Goal: Task Accomplishment & Management: Complete application form

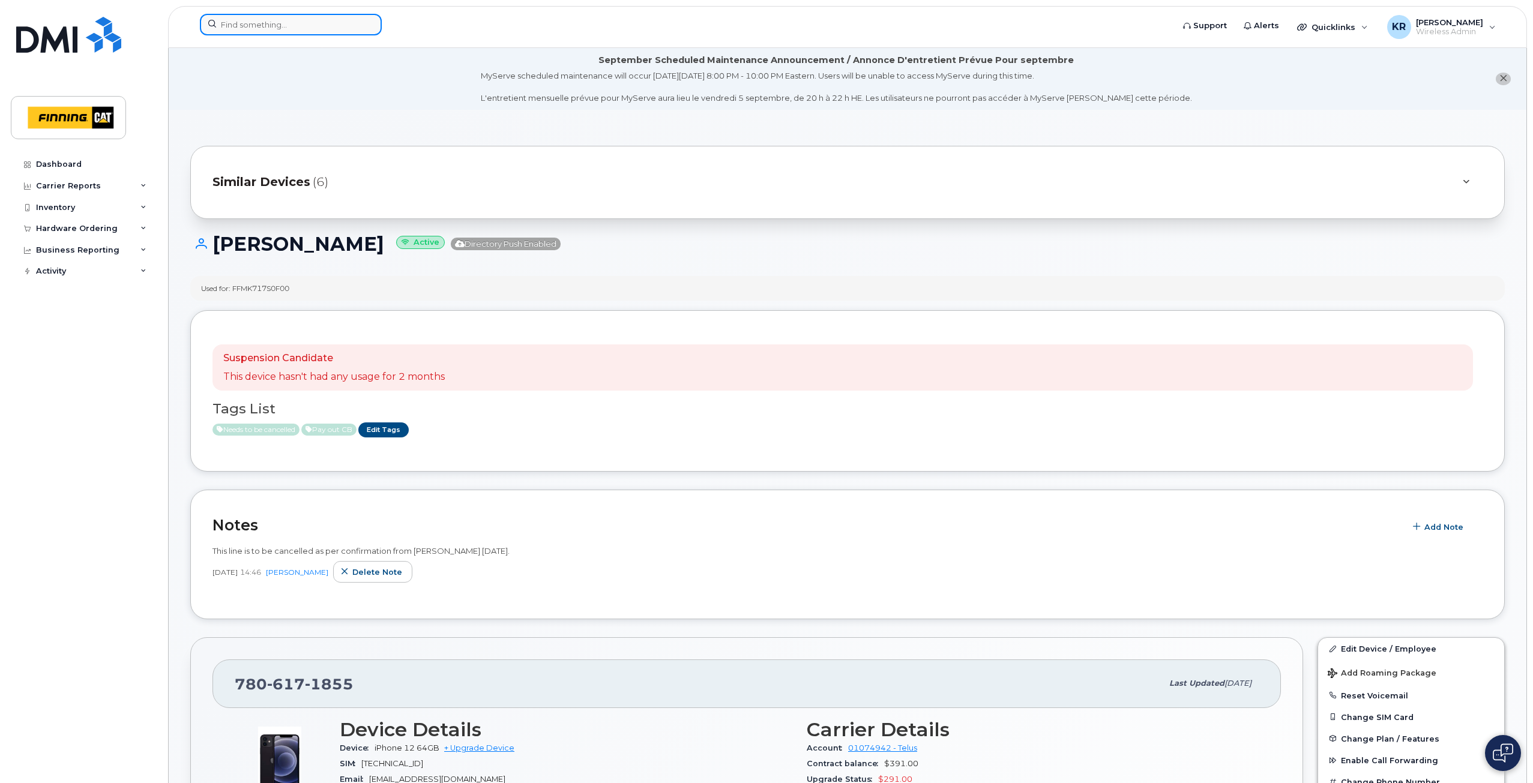
click at [262, 26] on input at bounding box center [291, 25] width 182 height 22
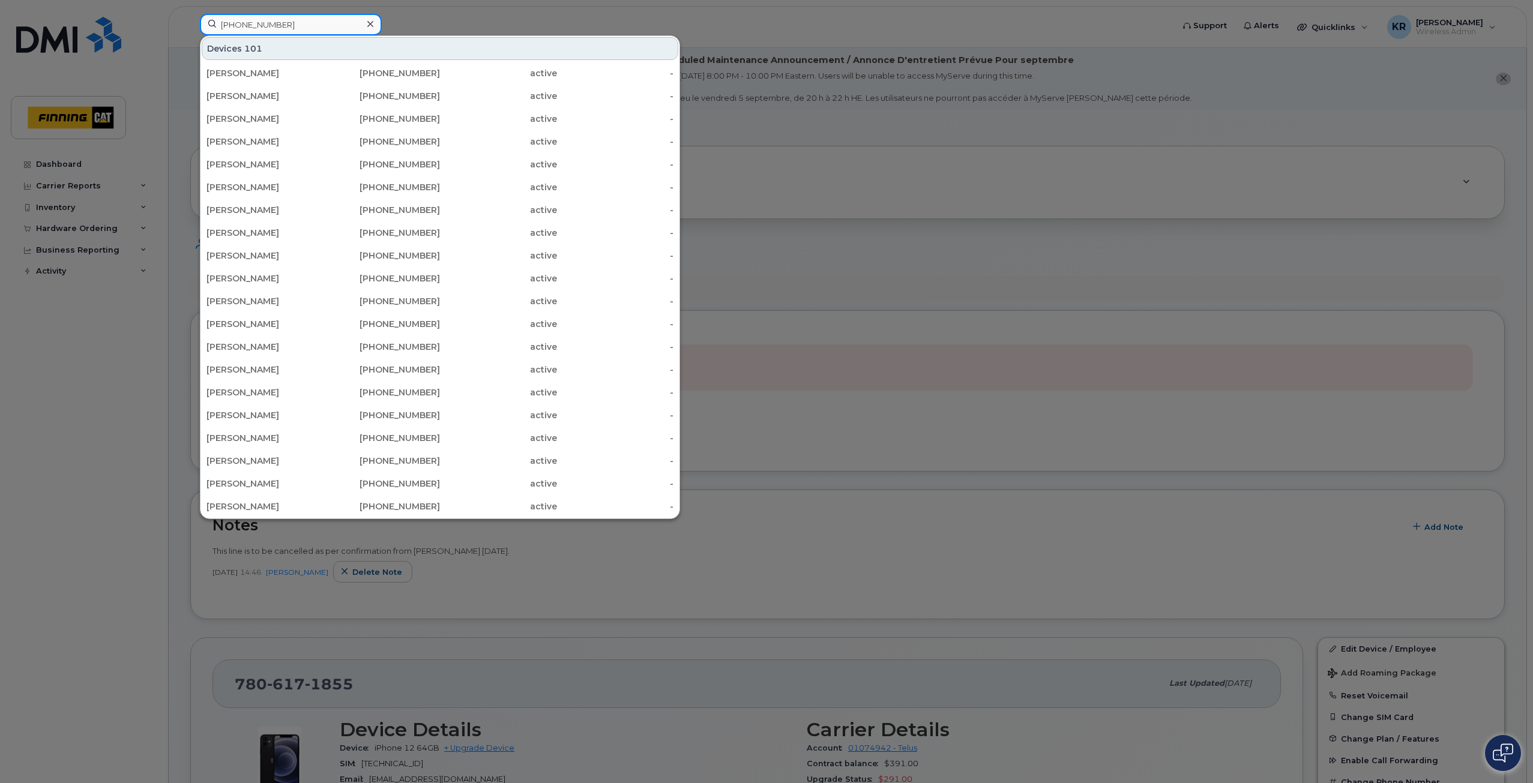
type input "587-591-4580"
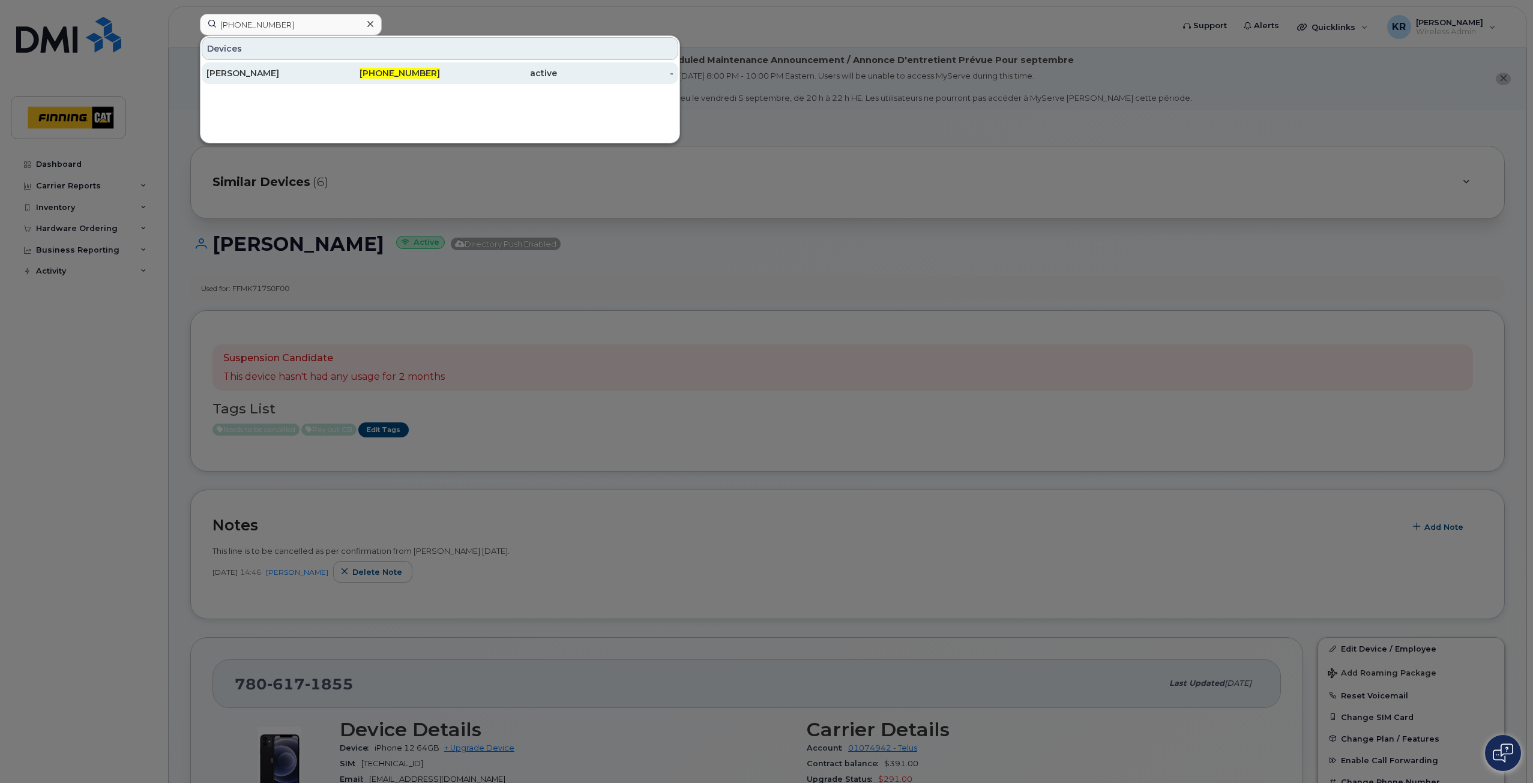
click at [287, 71] on div "Stanley Chikwelu" at bounding box center [264, 73] width 117 height 12
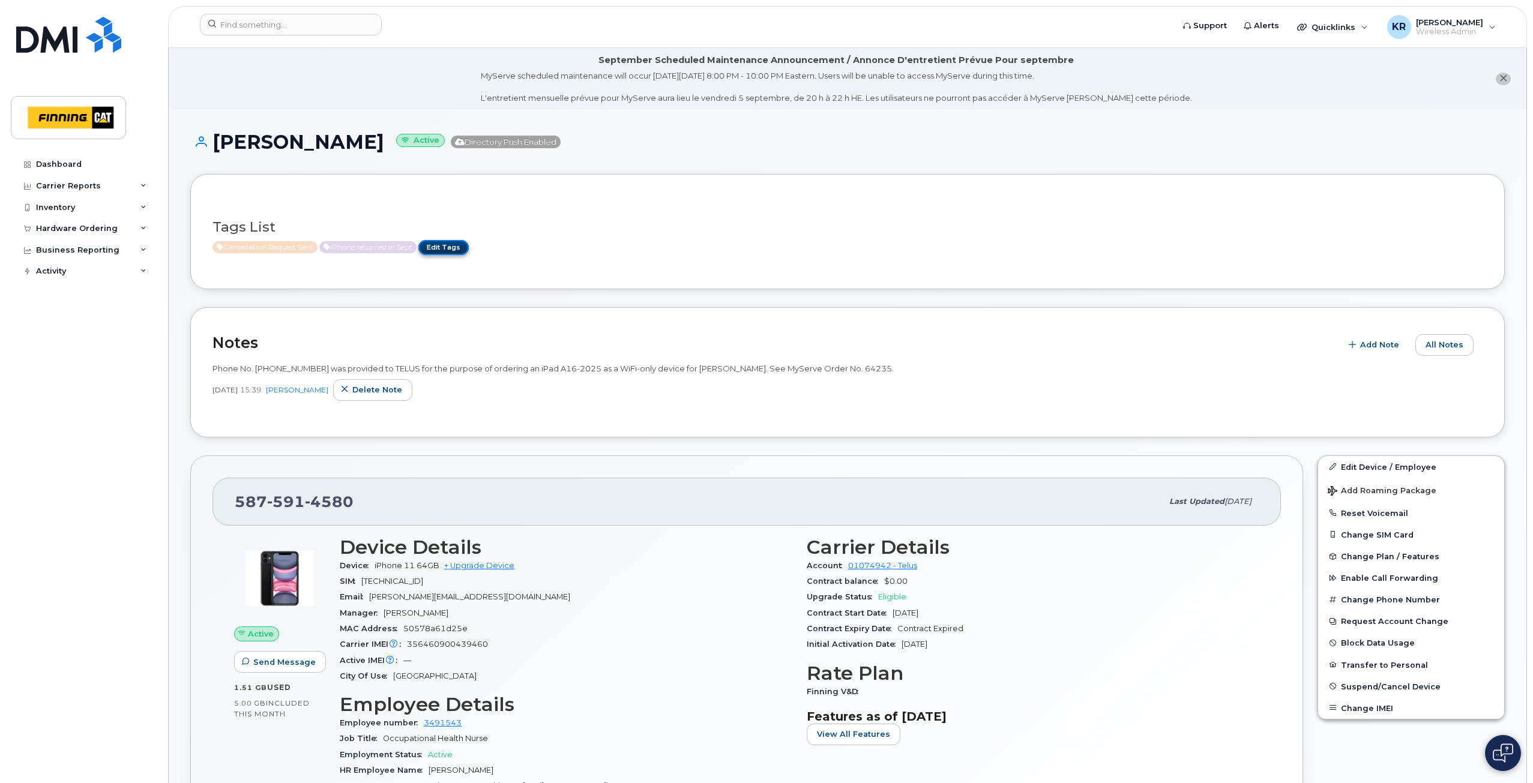
click at [457, 249] on link "Edit Tags" at bounding box center [443, 247] width 50 height 15
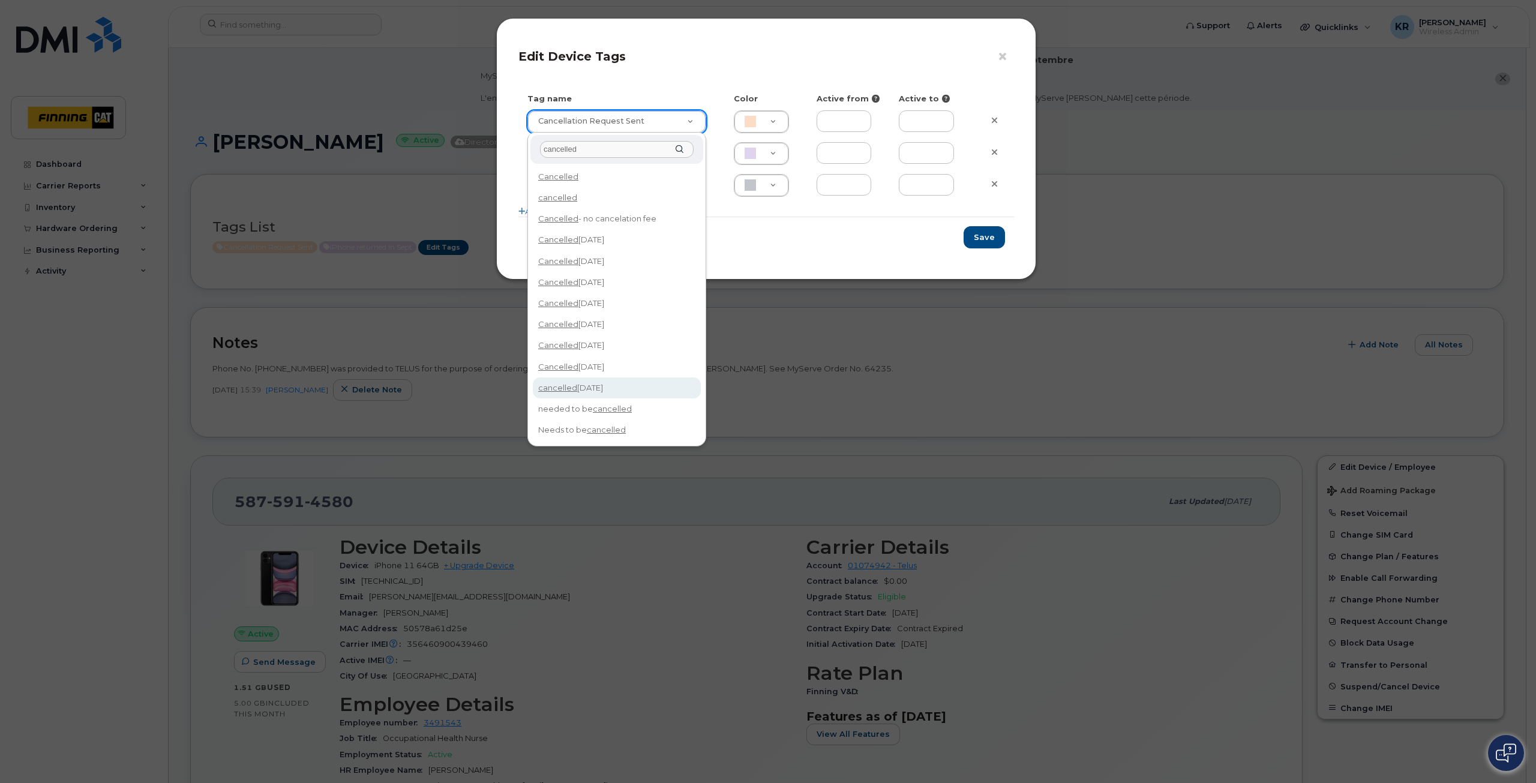
type input "cancelled"
type input "cancelled Sept 14/25"
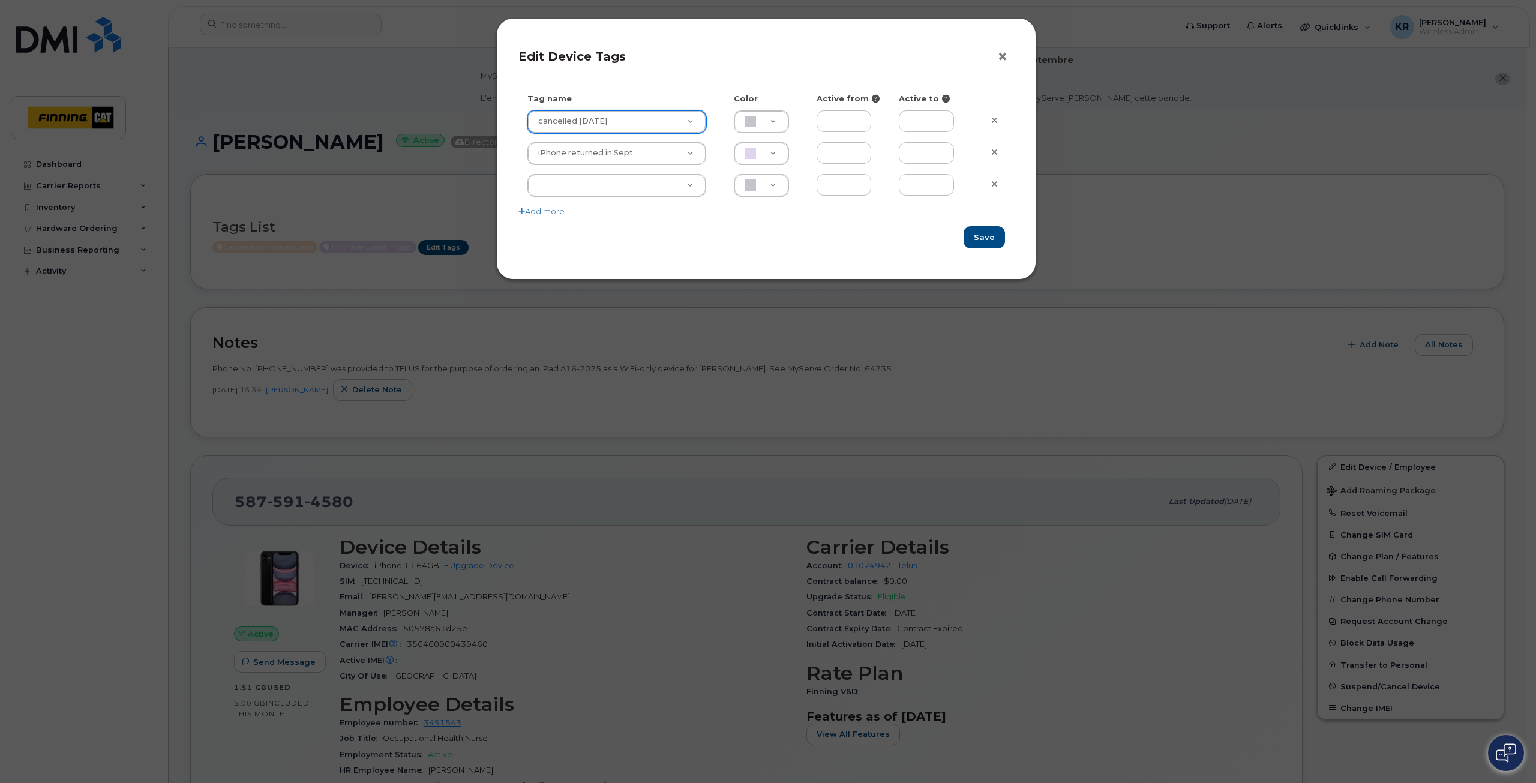
click at [1001, 59] on button "×" at bounding box center [1005, 57] width 17 height 18
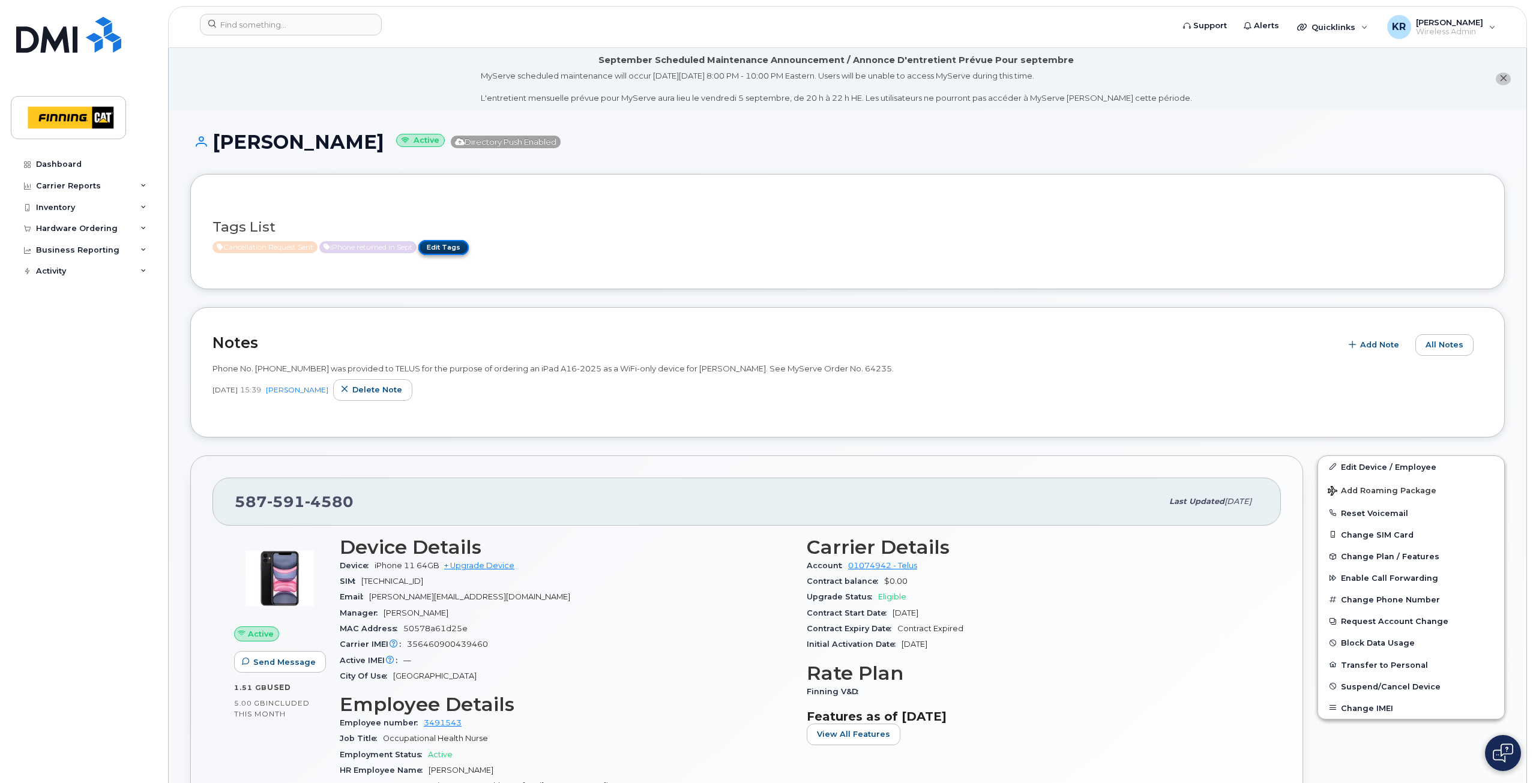
click at [451, 248] on link "Edit Tags" at bounding box center [443, 247] width 50 height 15
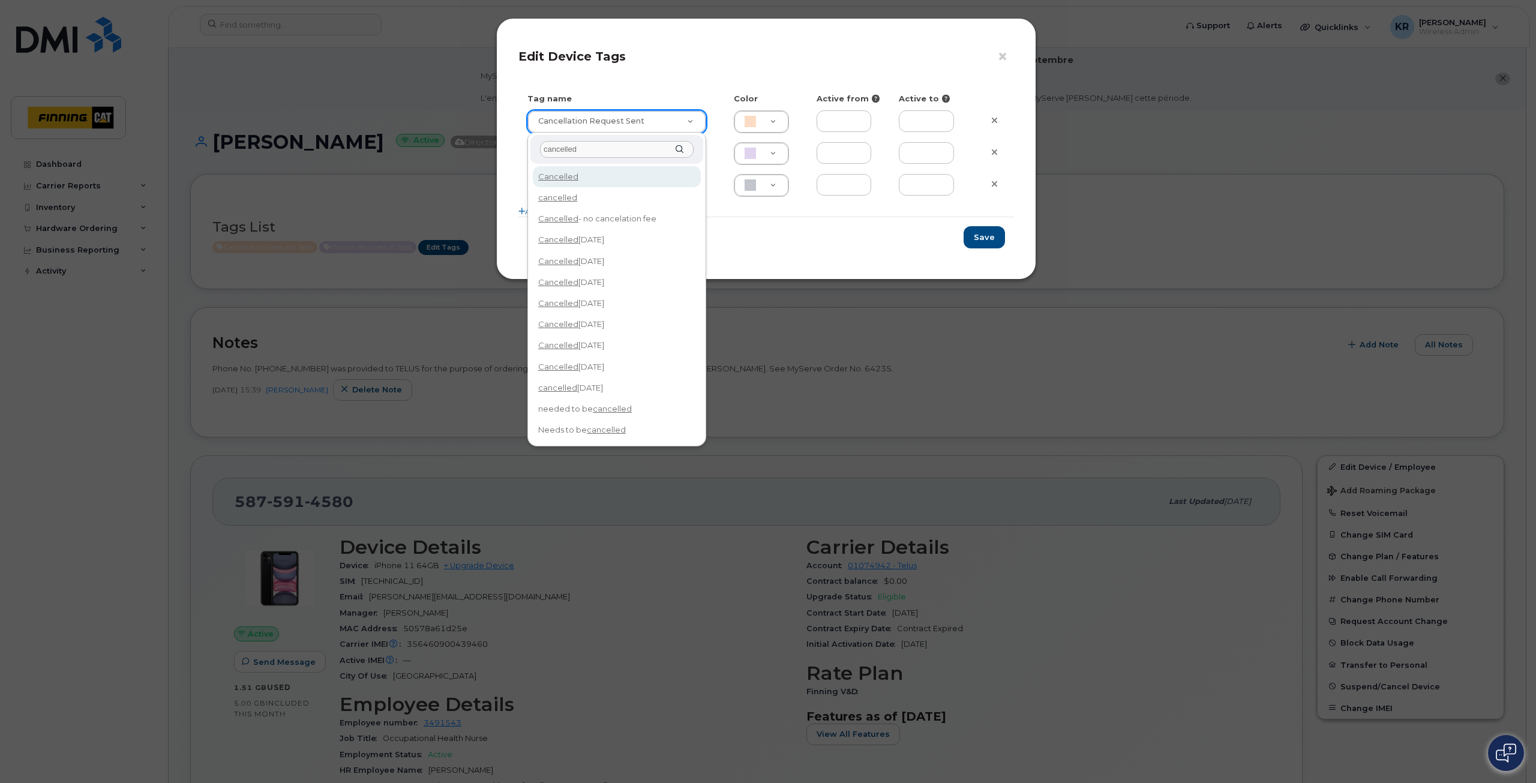
type input "cancelle"
type input "cancelled Sept 14/25"
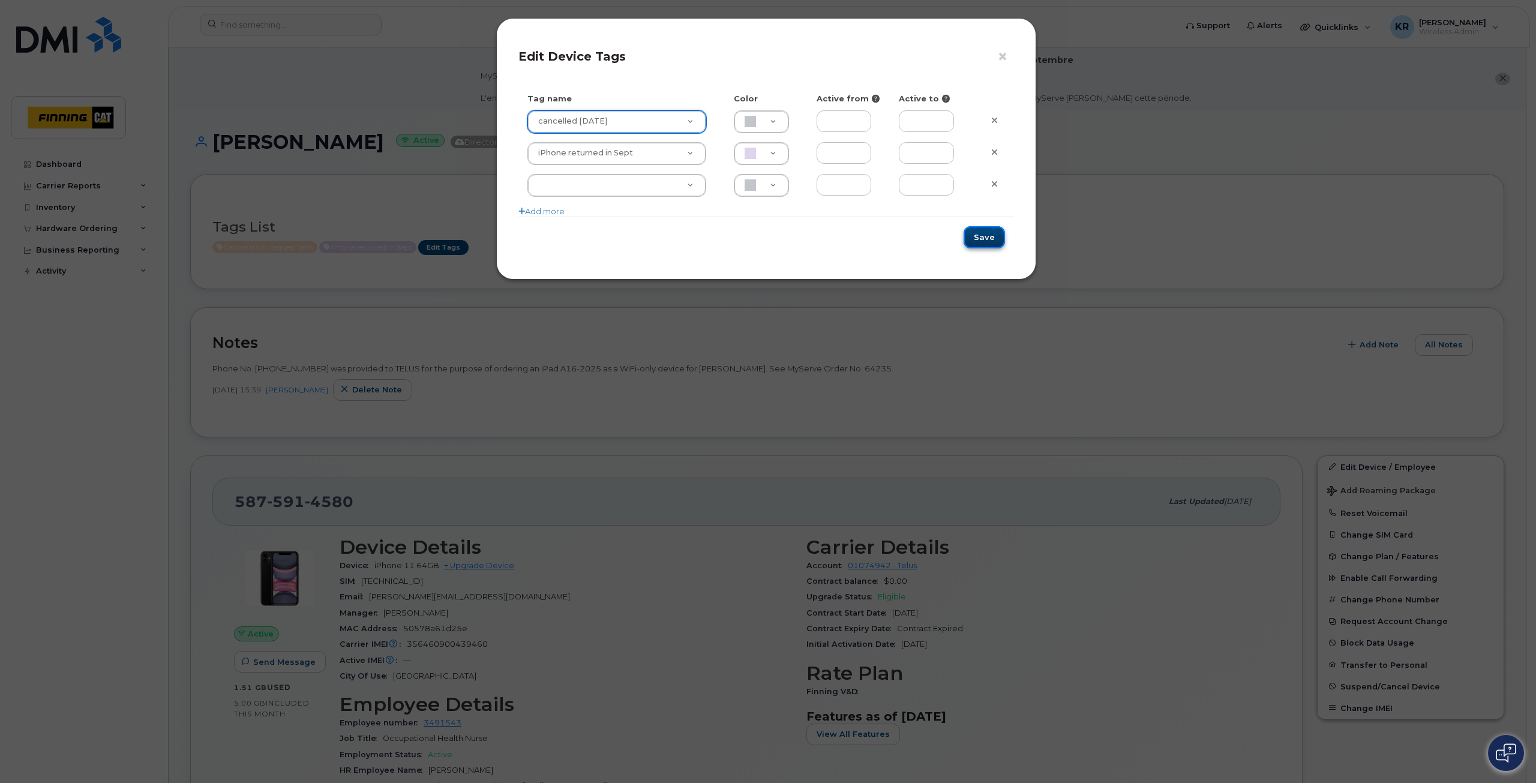
click at [979, 239] on button "Save" at bounding box center [984, 237] width 41 height 22
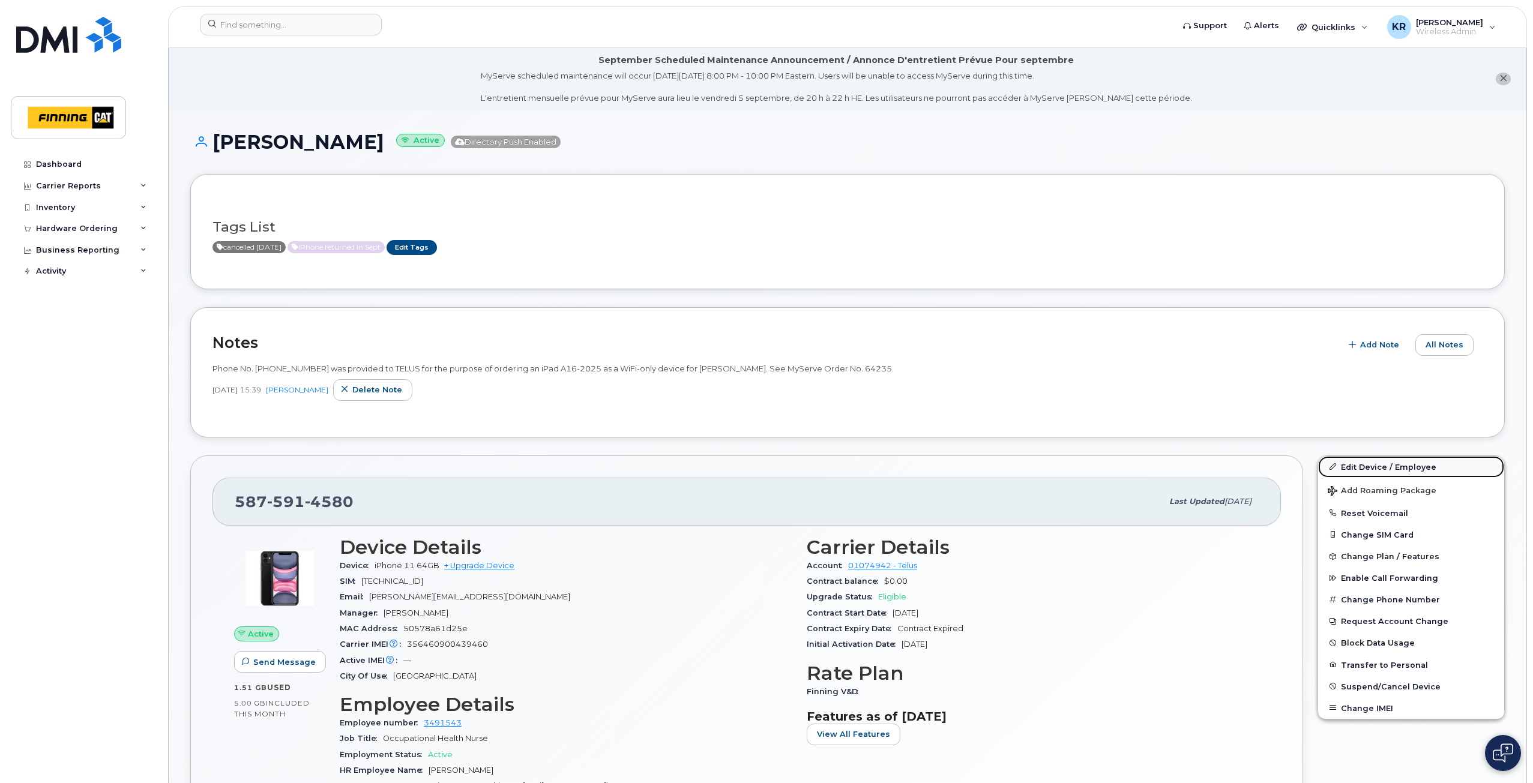
click at [1370, 469] on link "Edit Device / Employee" at bounding box center [1411, 467] width 186 height 22
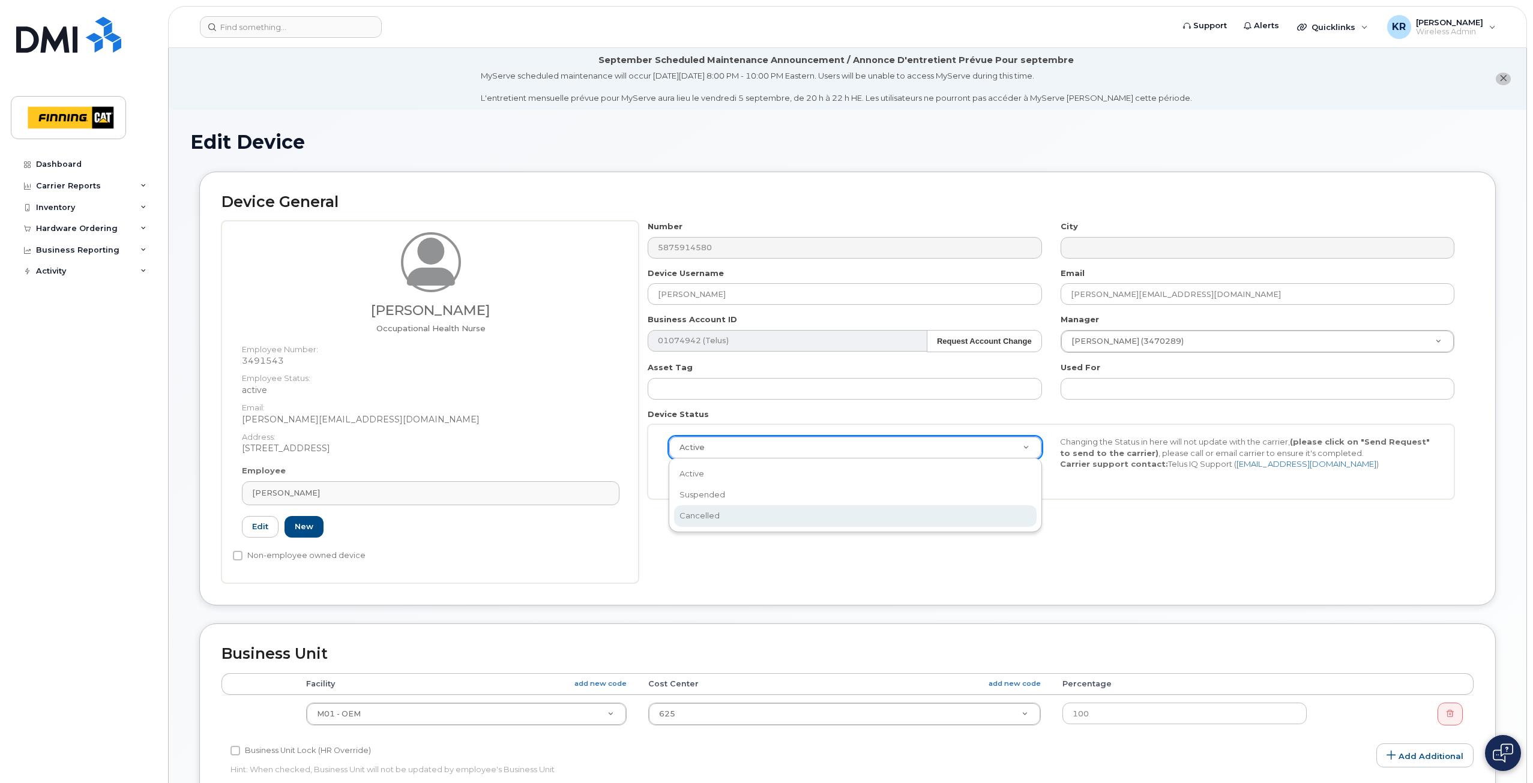
select select "cancelled"
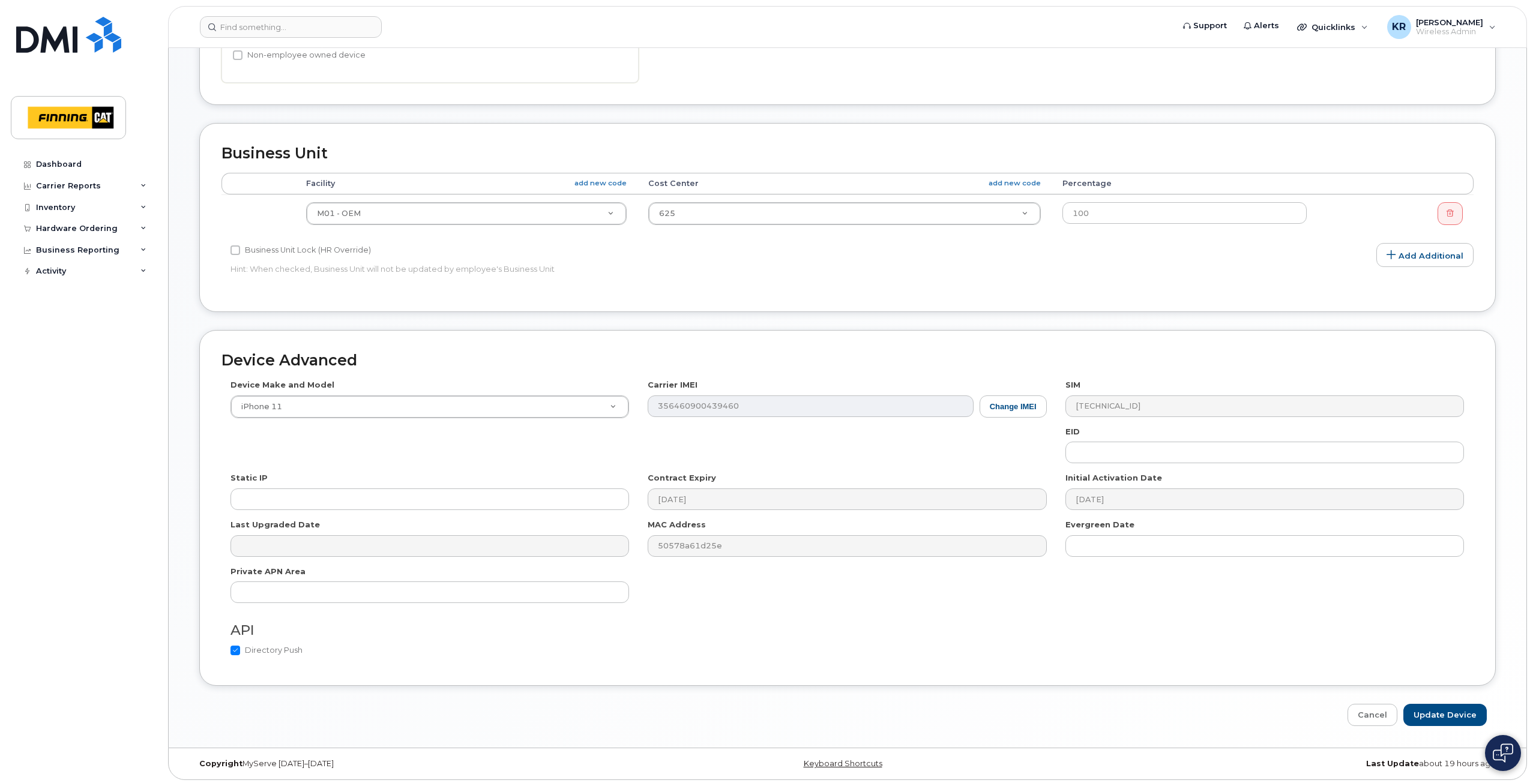
scroll to position [504, 0]
click at [1446, 714] on input "Update Device" at bounding box center [1444, 712] width 83 height 22
type input "Saving..."
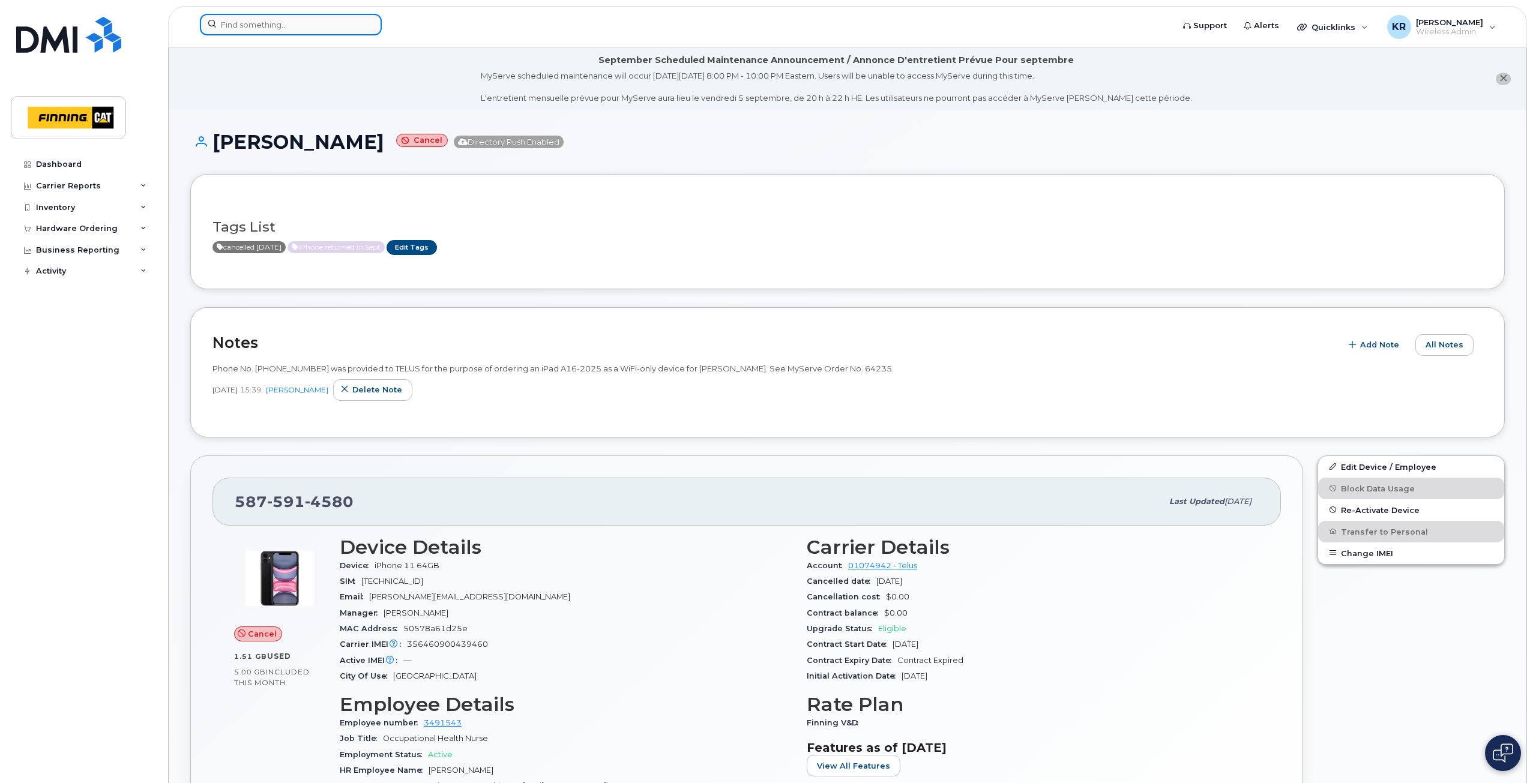
click at [260, 23] on input at bounding box center [291, 25] width 182 height 22
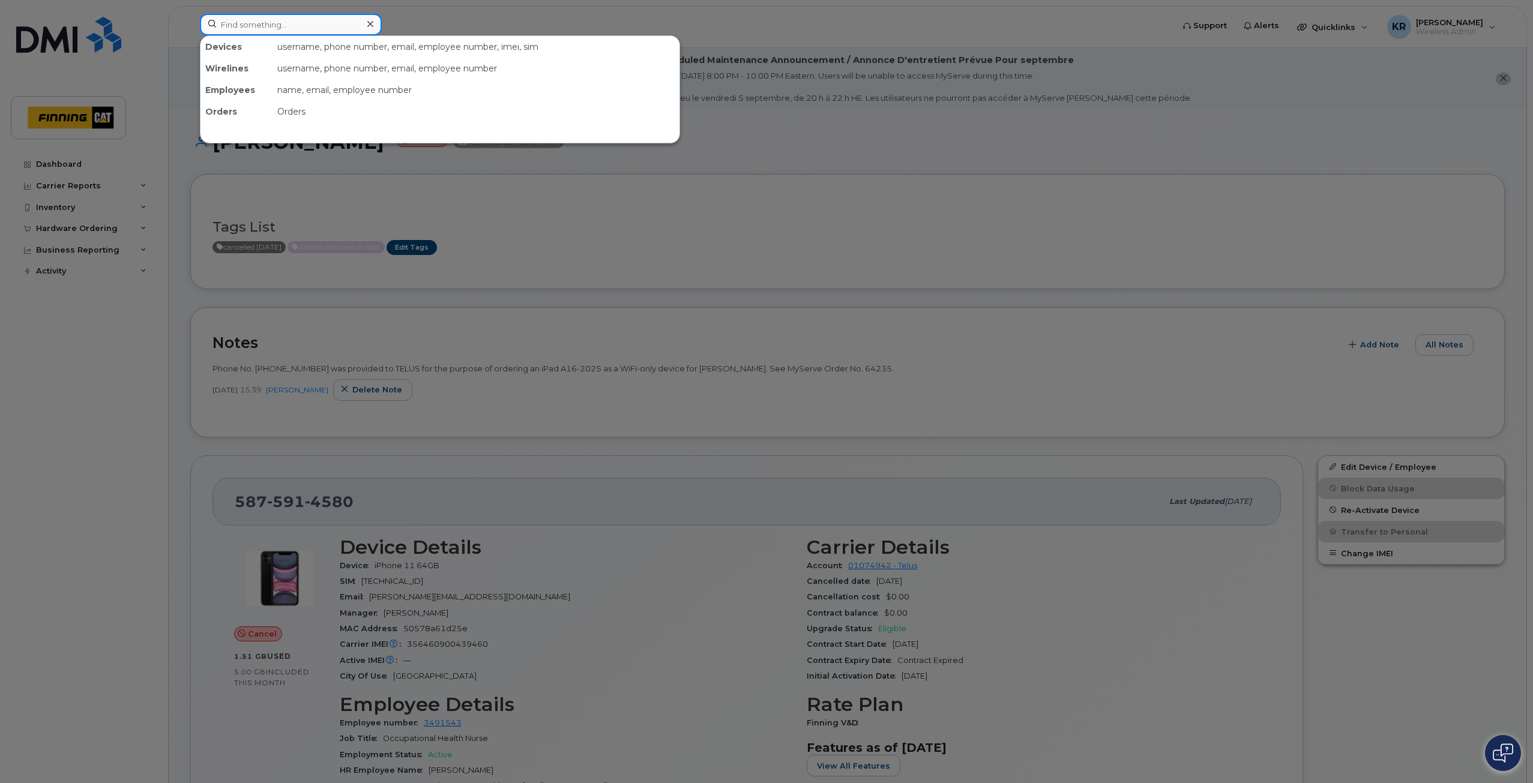
click at [275, 27] on input at bounding box center [291, 25] width 182 height 22
paste input "8912230102357625692"
type input "8912230102357625692"
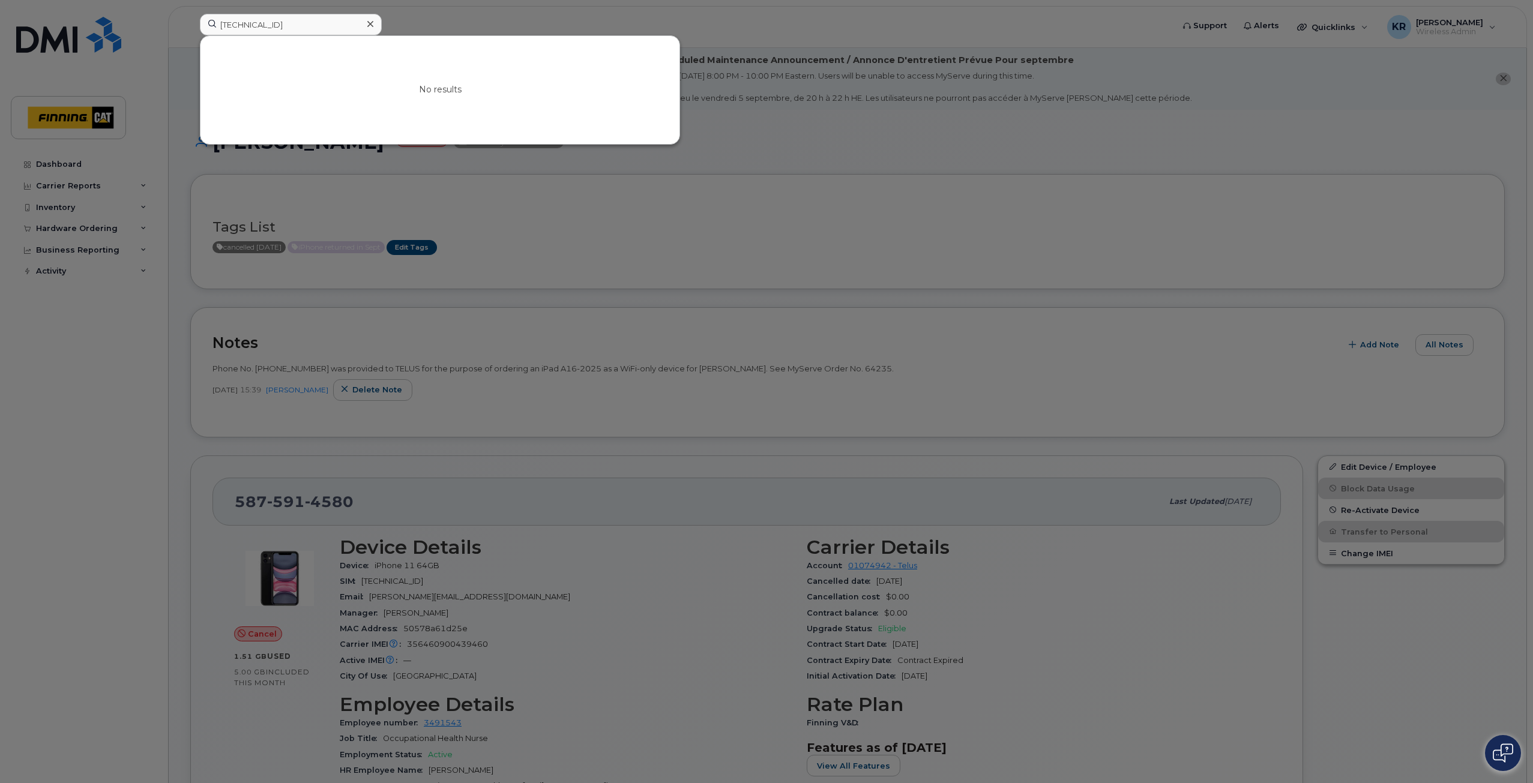
click at [369, 25] on icon at bounding box center [370, 24] width 6 height 6
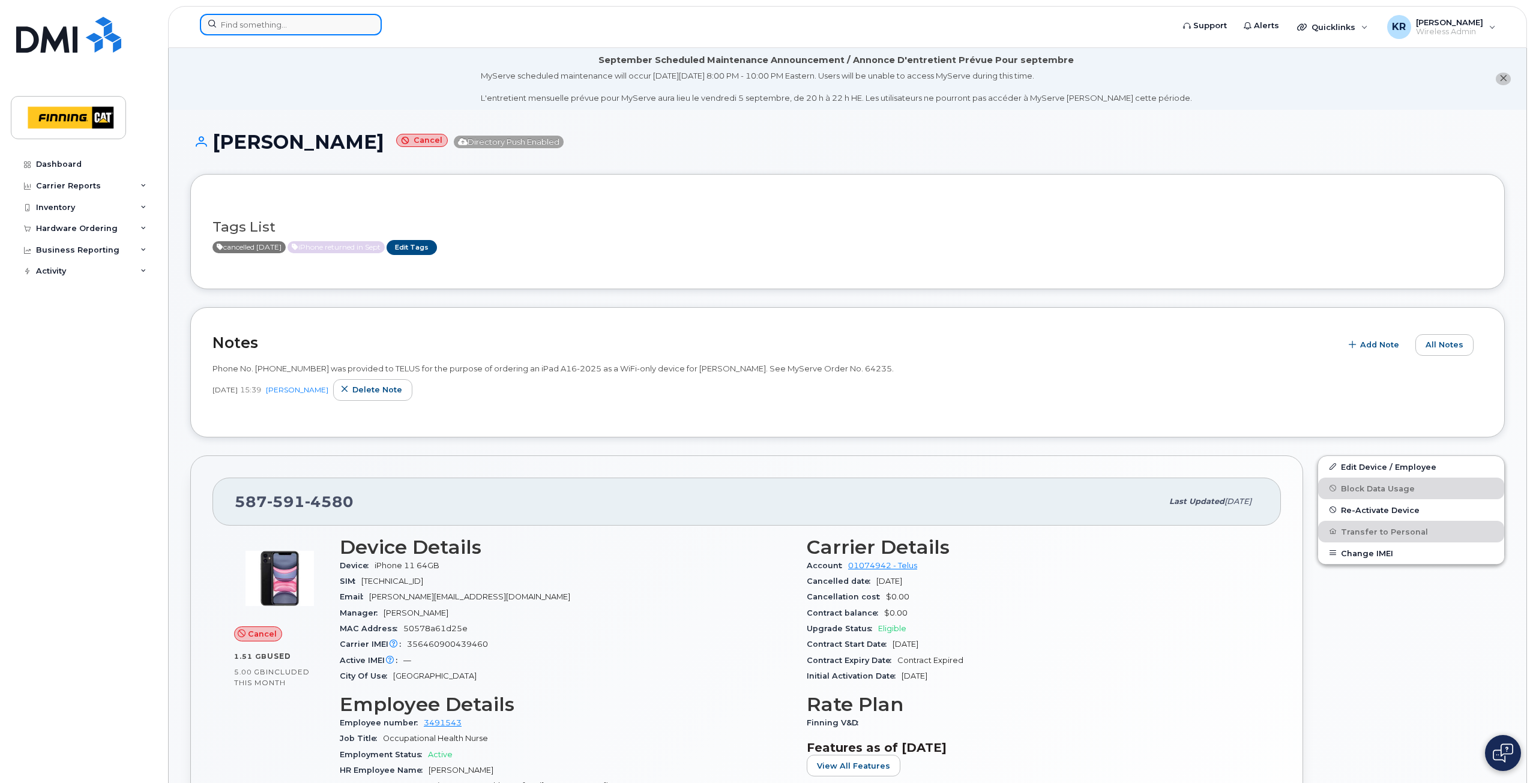
click at [279, 23] on input at bounding box center [291, 25] width 182 height 22
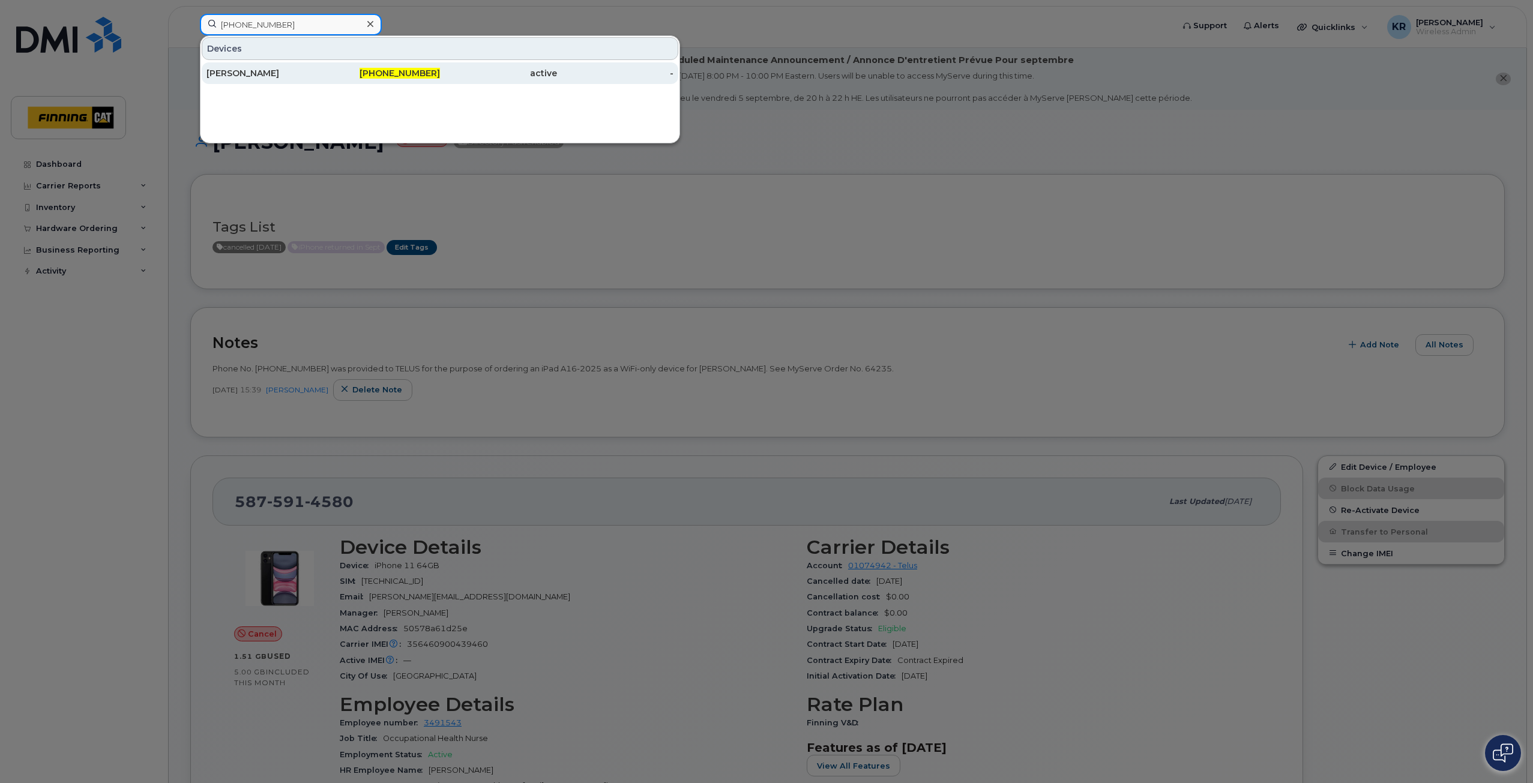
type input "236-597-2467"
click at [307, 79] on div "[PERSON_NAME]" at bounding box center [264, 73] width 117 height 22
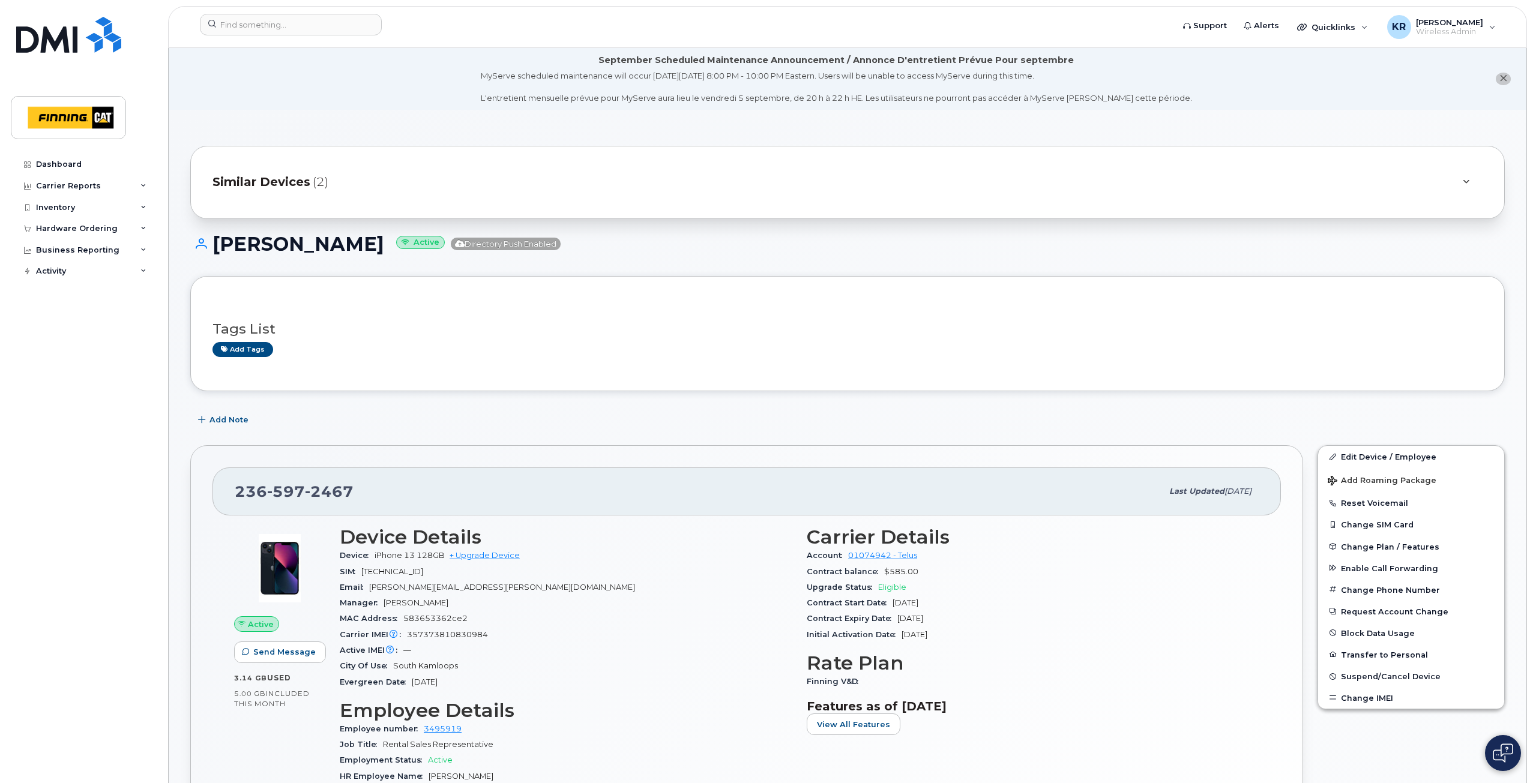
click at [271, 181] on span "Similar Devices" at bounding box center [261, 181] width 98 height 17
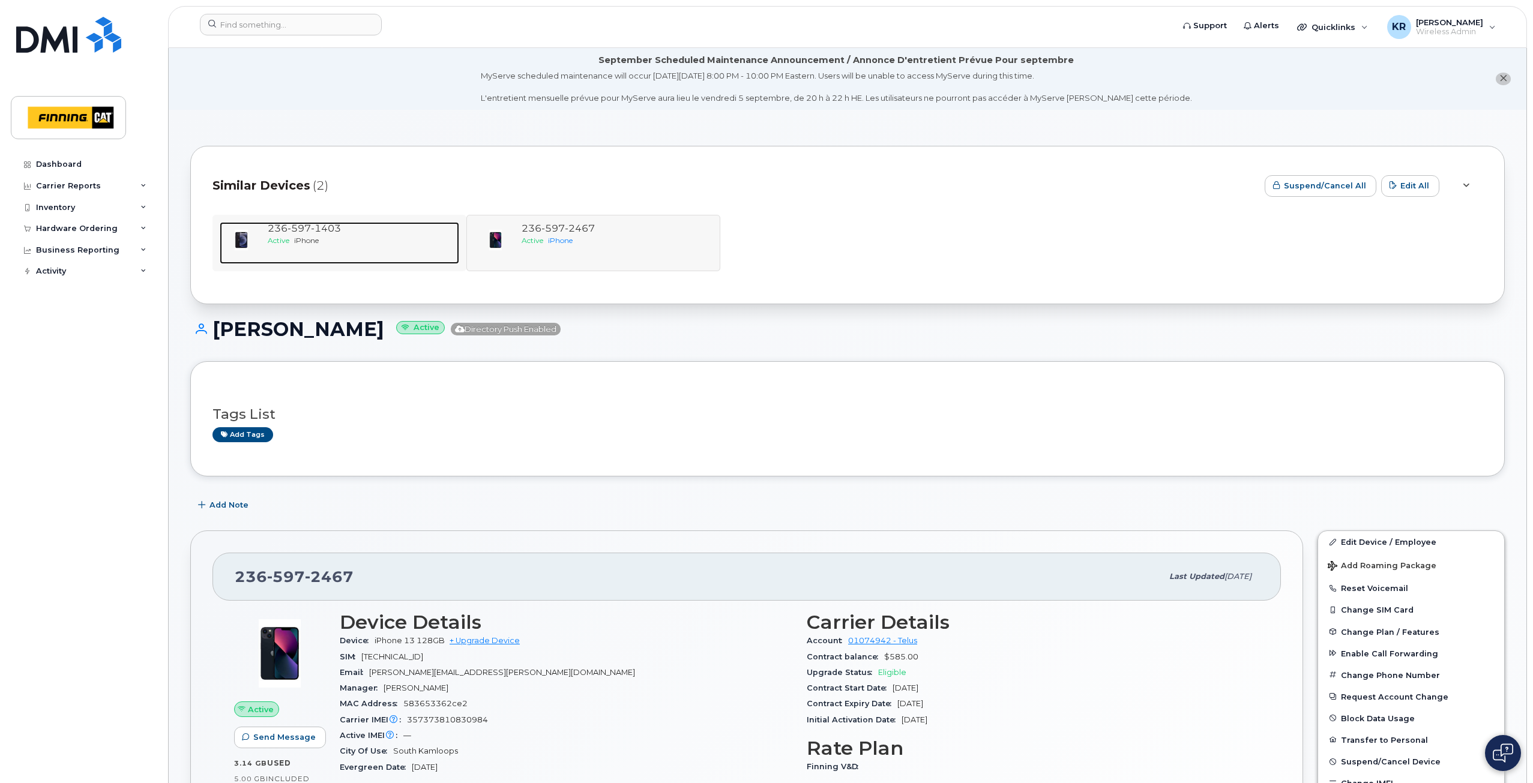
click at [326, 236] on div "Active iPhone" at bounding box center [361, 240] width 187 height 10
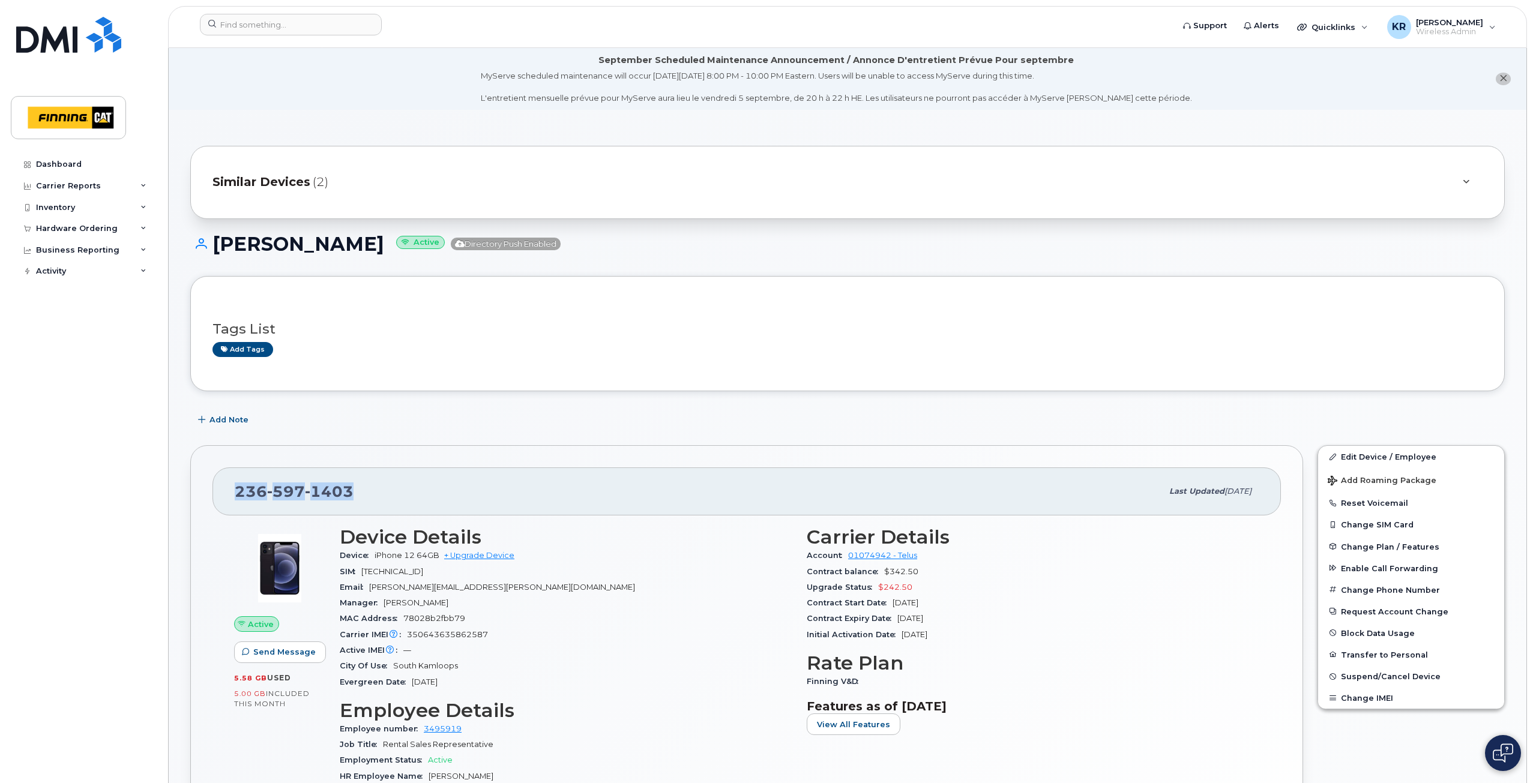
drag, startPoint x: 353, startPoint y: 495, endPoint x: 234, endPoint y: 496, distance: 118.8
click at [234, 496] on div "[PHONE_NUMBER] Last updated [DATE]" at bounding box center [746, 492] width 1068 height 48
copy span "[PHONE_NUMBER]"
click at [241, 349] on link "Add tags" at bounding box center [242, 349] width 61 height 15
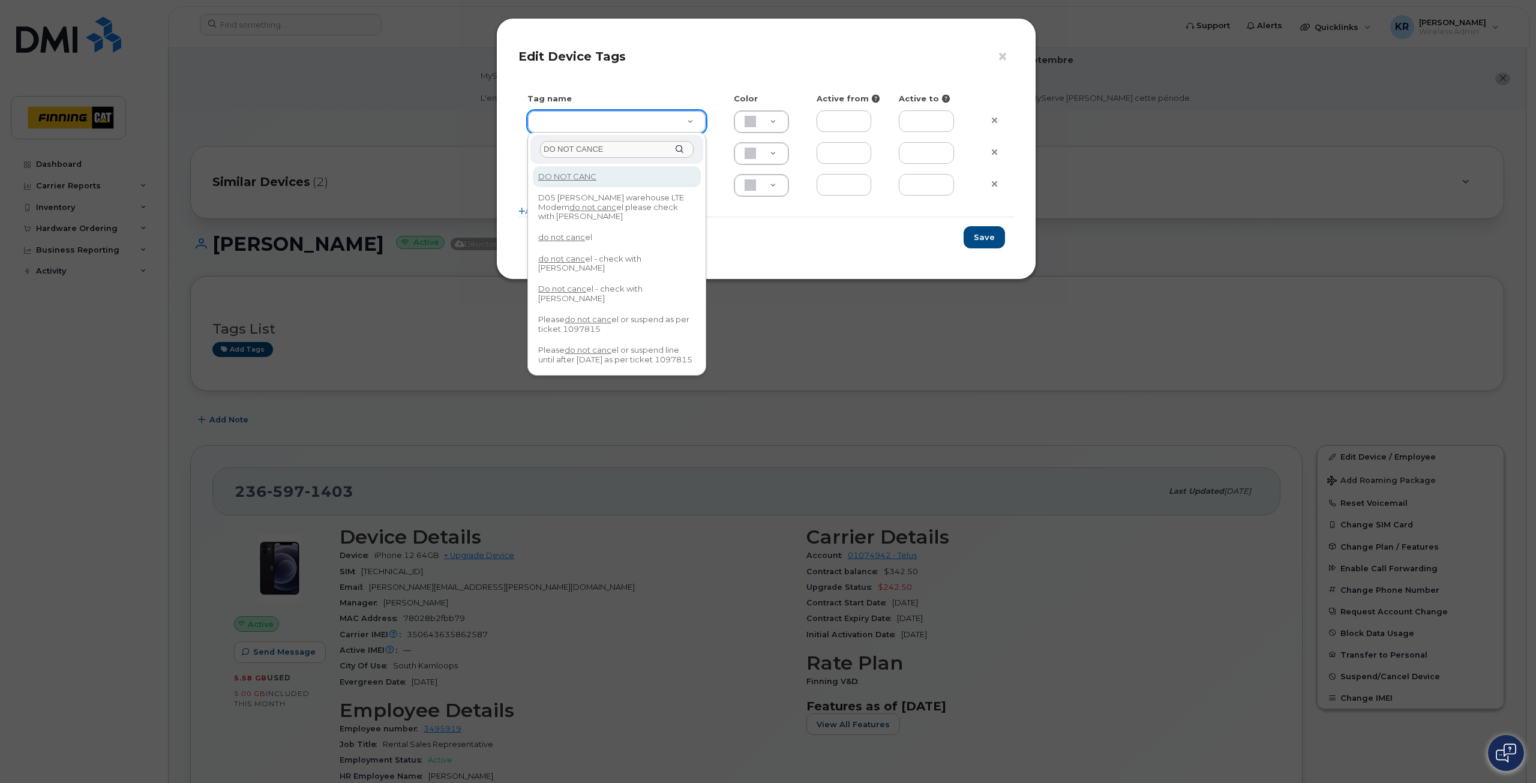
type input "DO NOT CANCEL"
type input "do not cancel"
type input "F8C6C8"
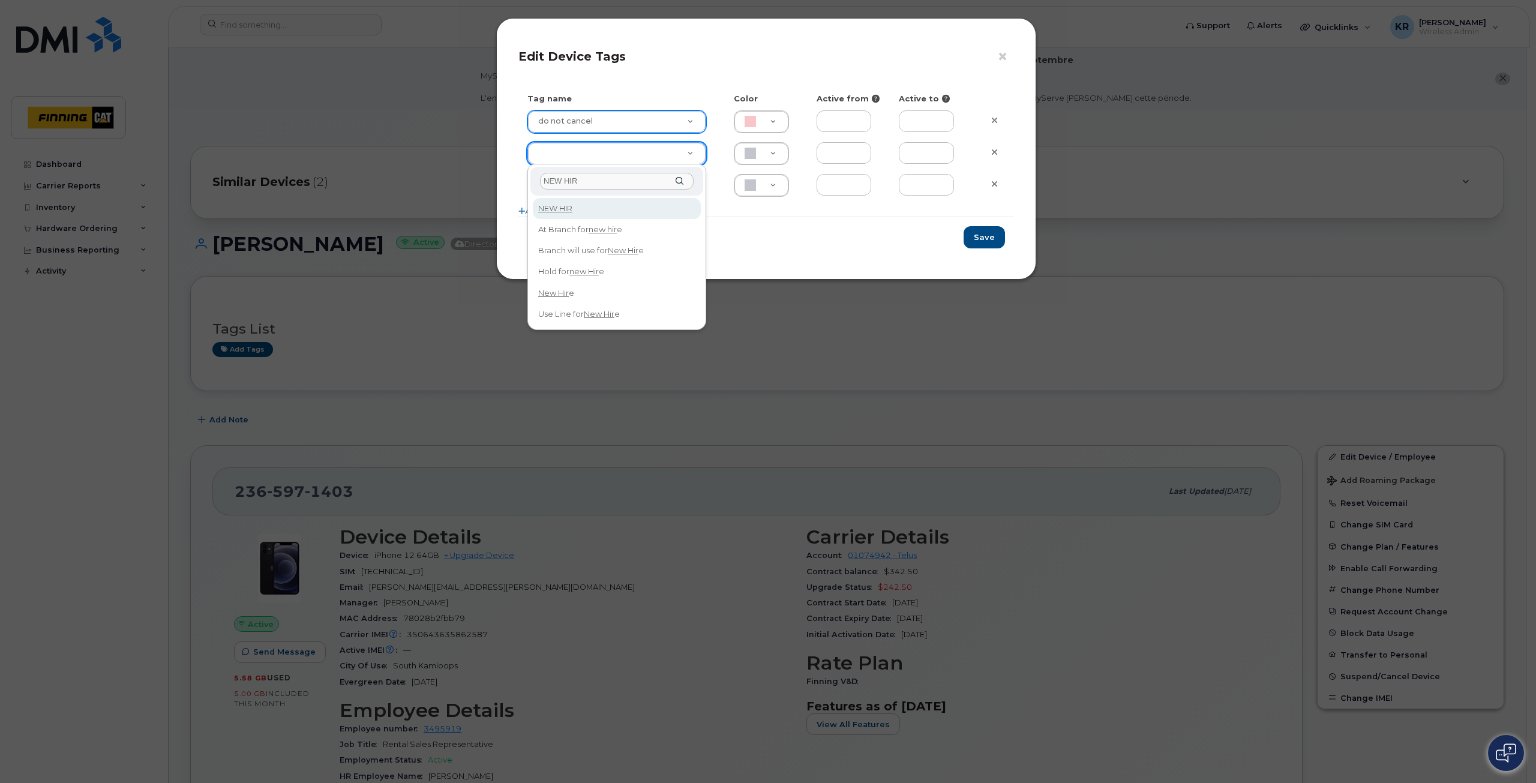
type input "NEW HIRE"
type input "Hold for new Hire"
type input "CAF0F6"
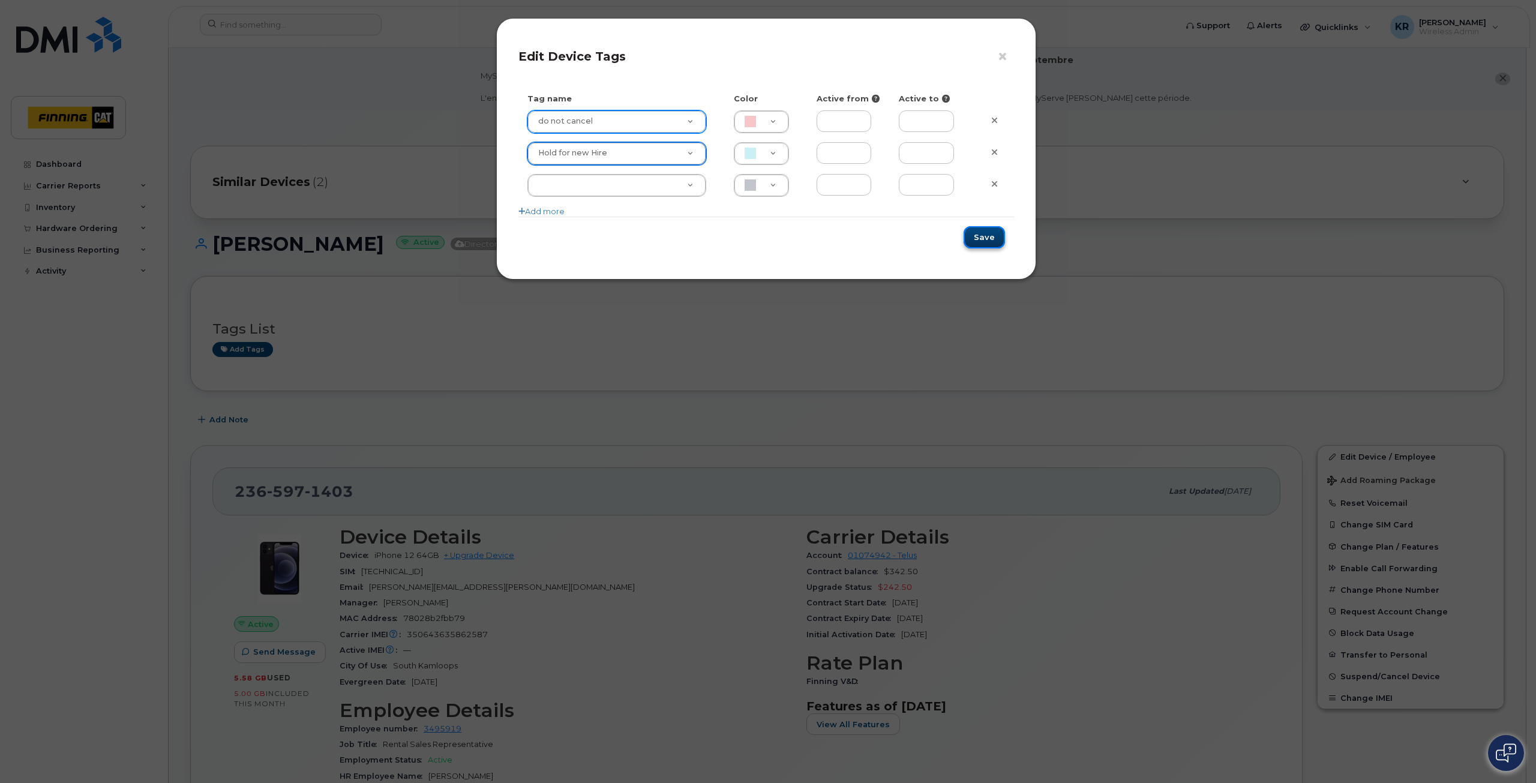
click at [988, 242] on button "Save" at bounding box center [984, 237] width 41 height 22
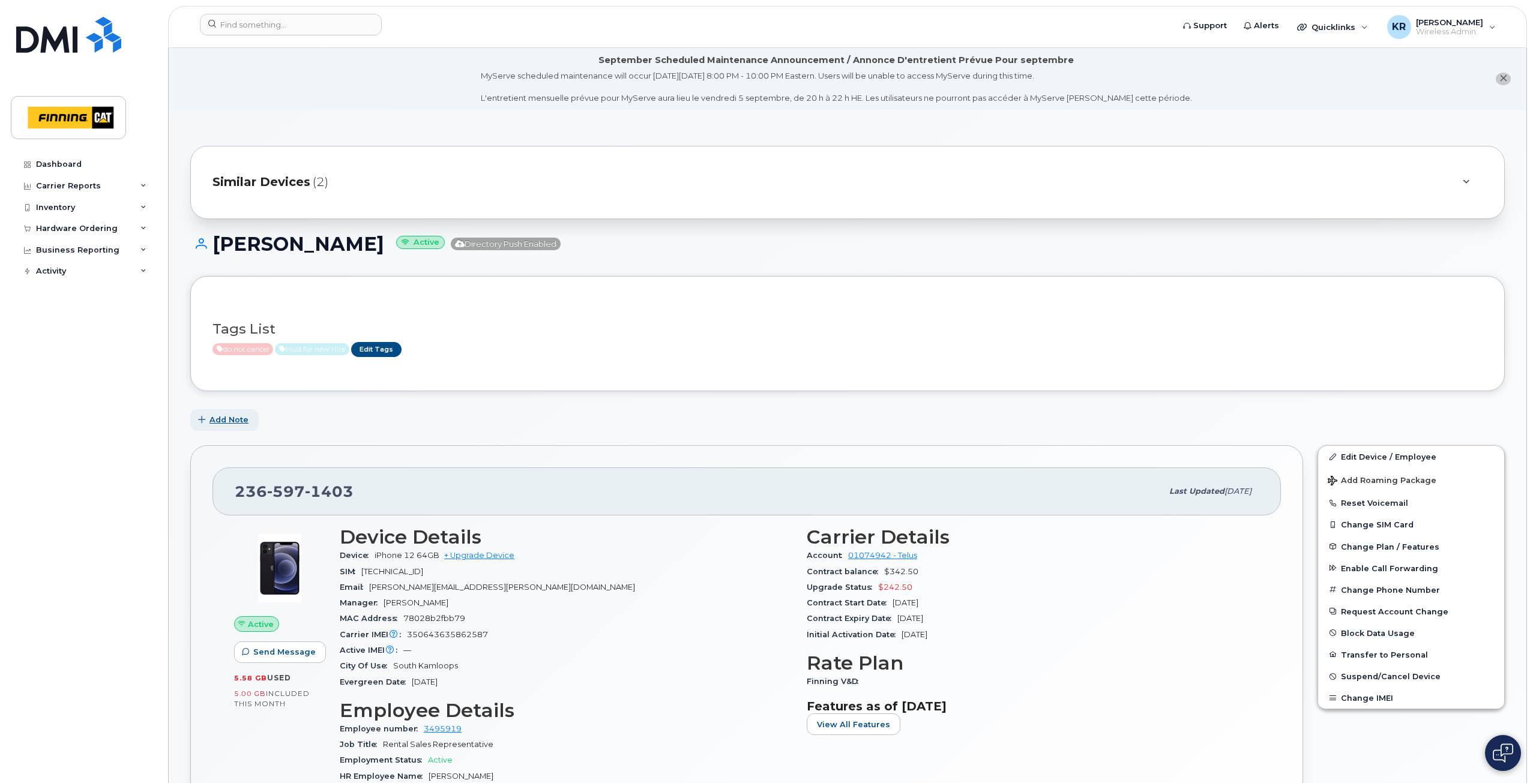
click at [224, 420] on span "Add Note" at bounding box center [228, 419] width 39 height 11
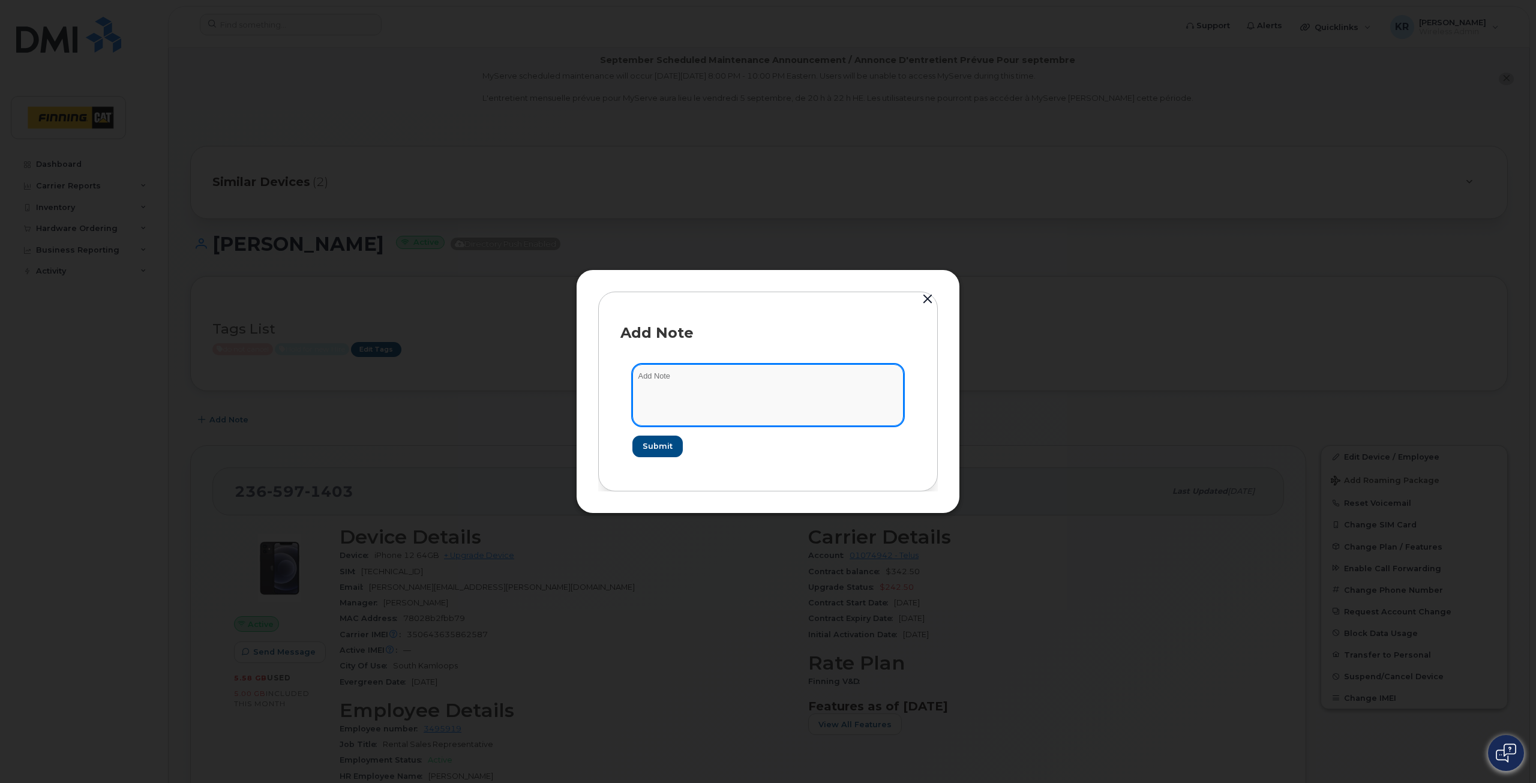
click at [670, 377] on textarea at bounding box center [768, 394] width 271 height 61
type textarea "A"
type textarea "As per Bradley Gerow, Aug 12/25, this line is to be suspended until new hire in…"
click at [653, 448] on span "Submit" at bounding box center [657, 446] width 30 height 11
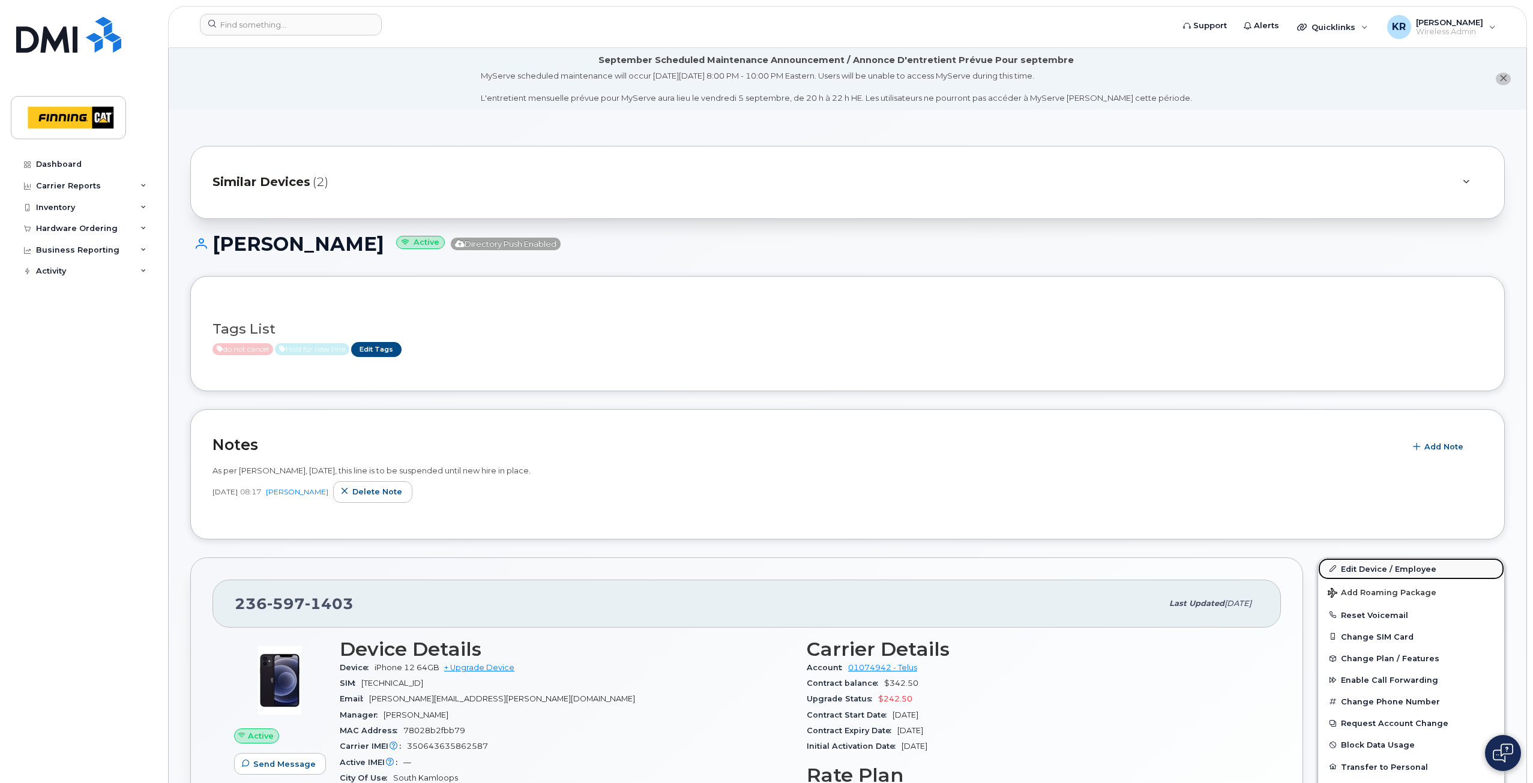
click at [1361, 568] on link "Edit Device / Employee" at bounding box center [1411, 569] width 186 height 22
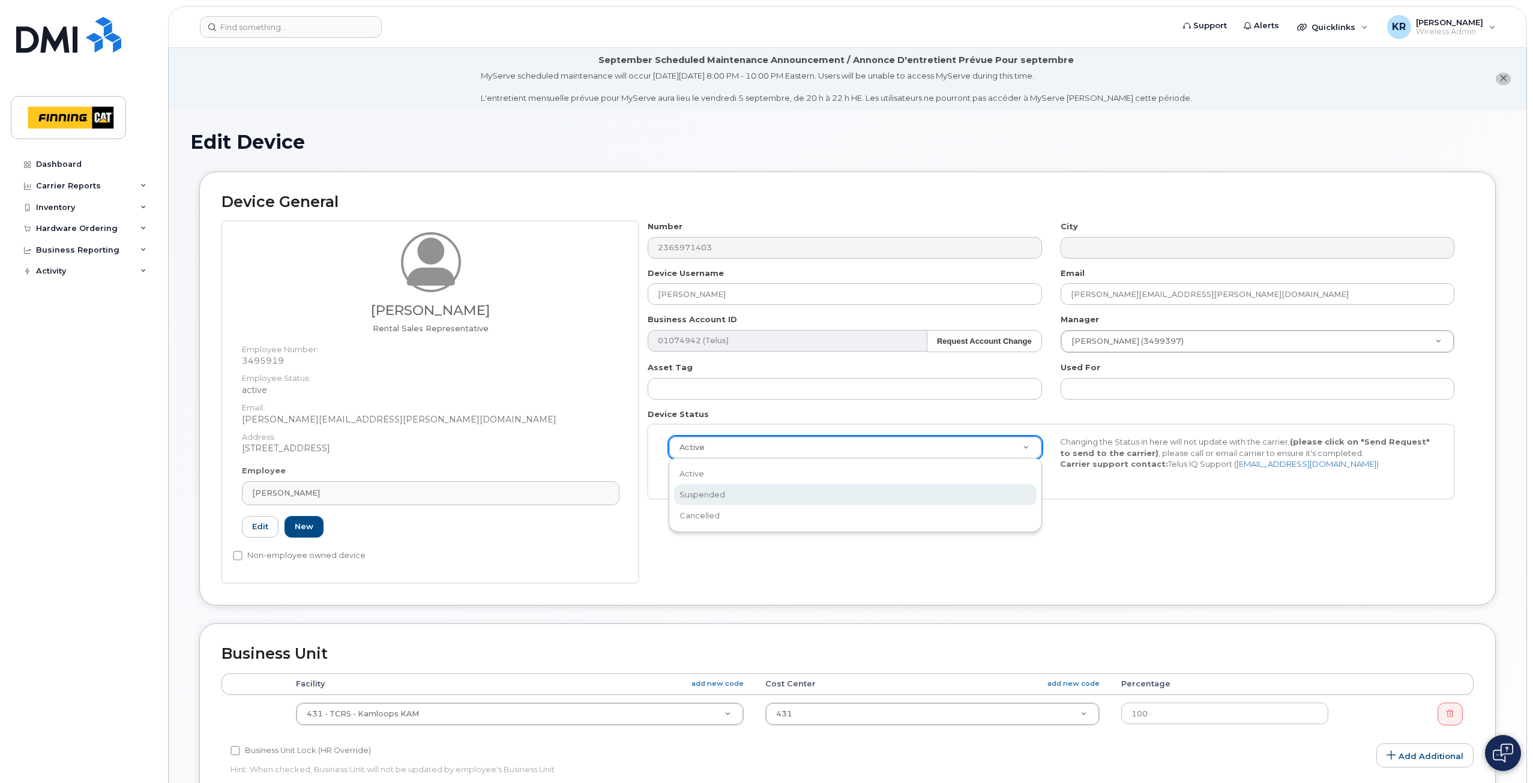
select select "suspended"
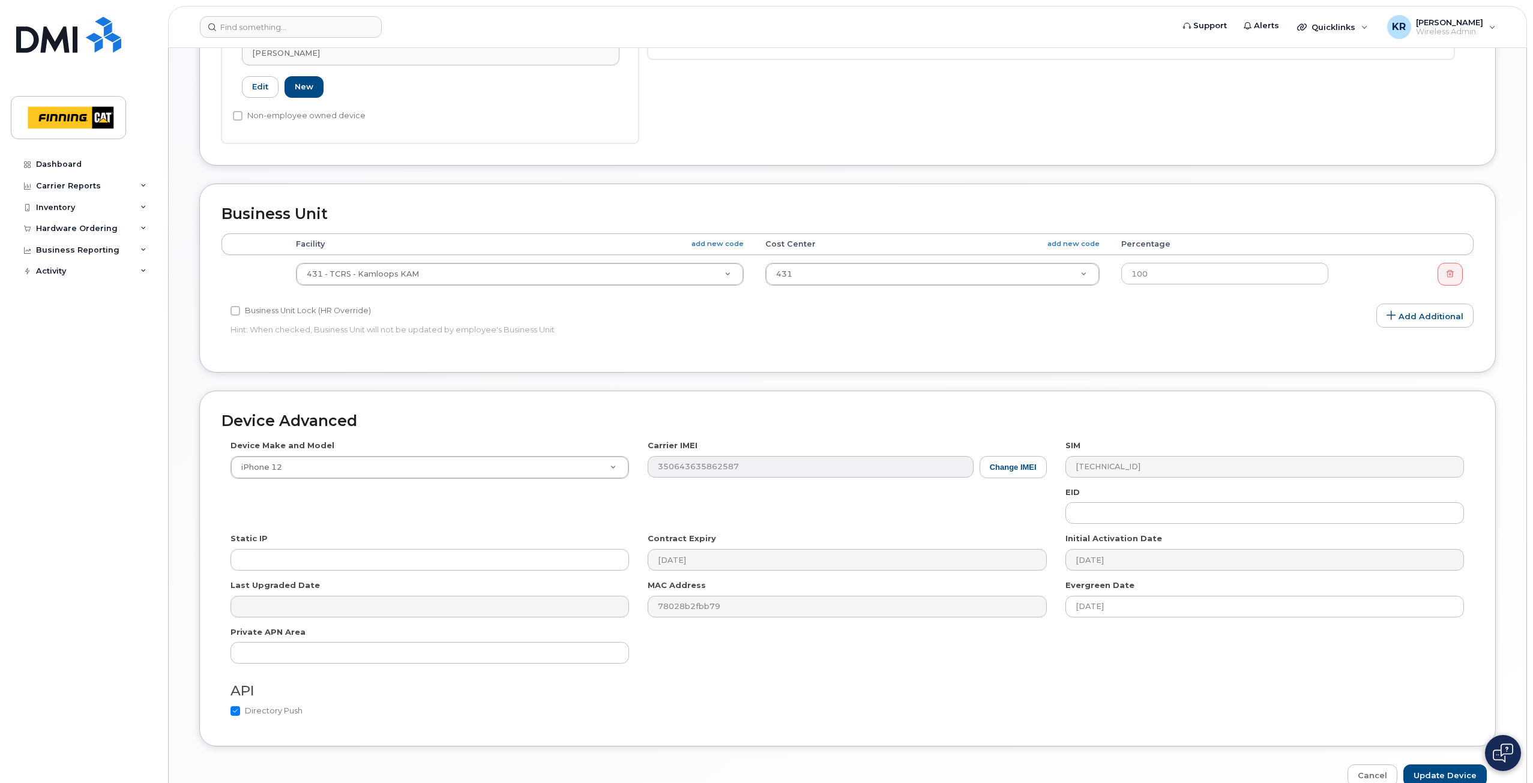
scroll to position [504, 0]
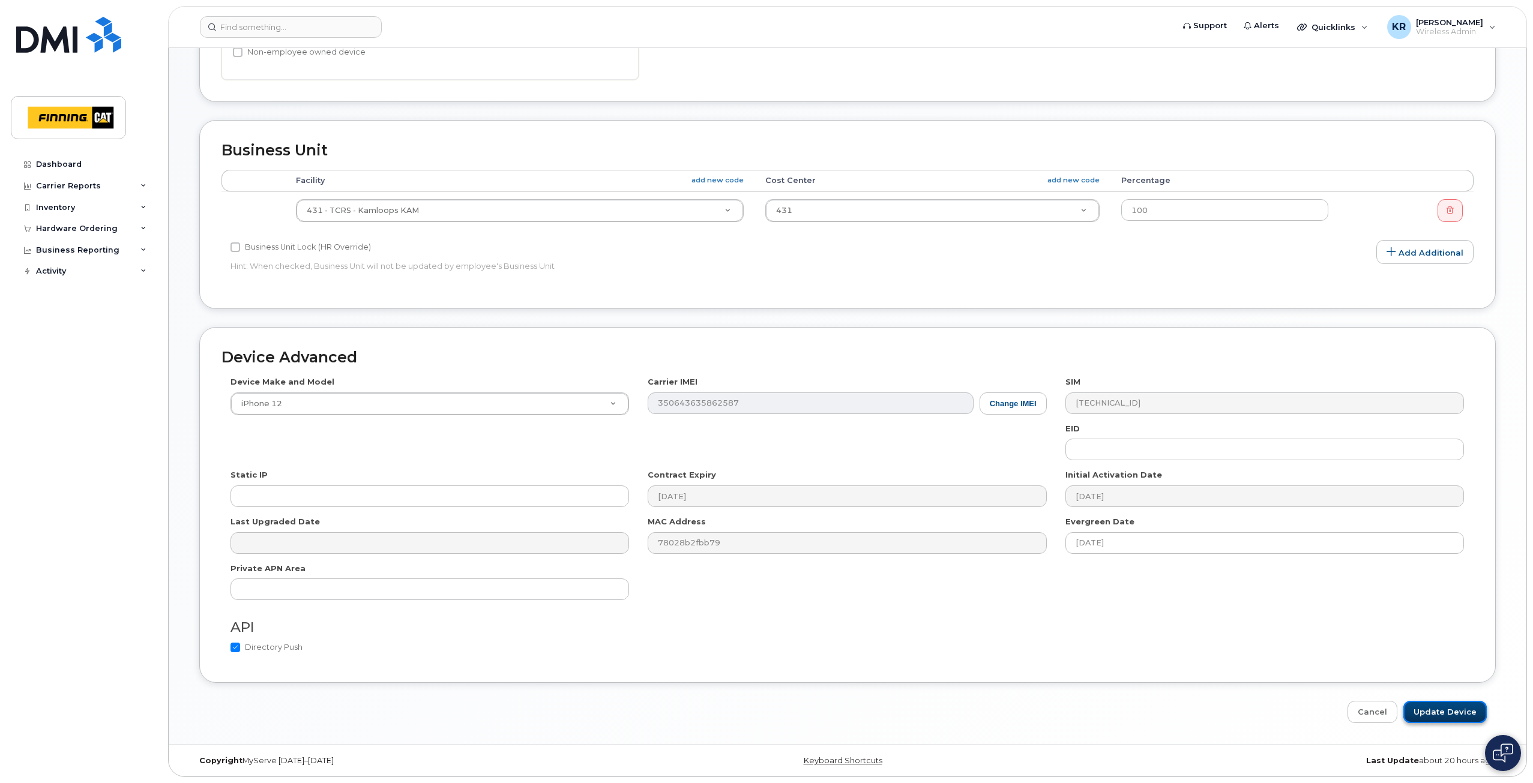
click at [1447, 715] on input "Update Device" at bounding box center [1444, 712] width 83 height 22
type input "Saving..."
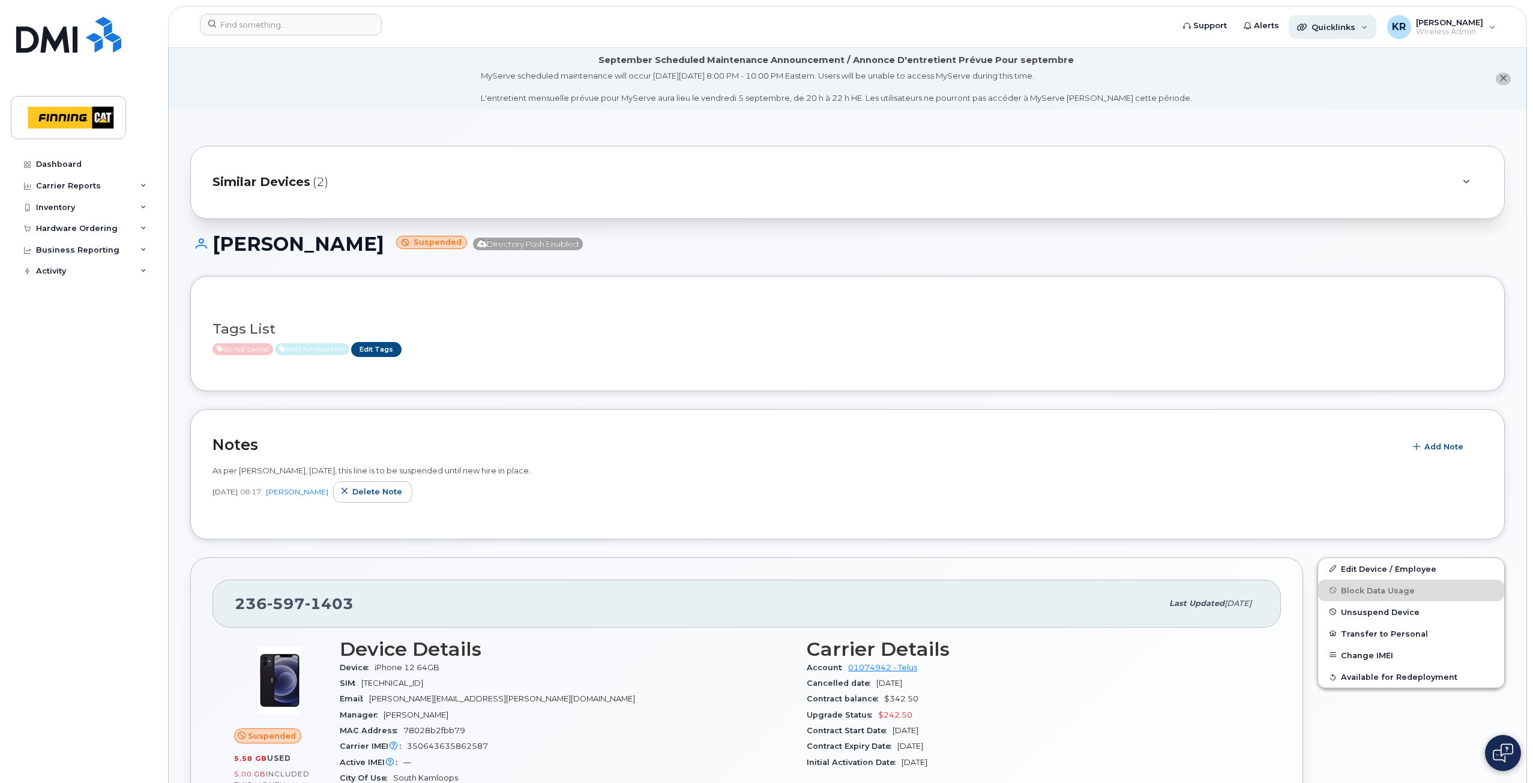
click at [1338, 26] on span "Quicklinks" at bounding box center [1333, 27] width 44 height 10
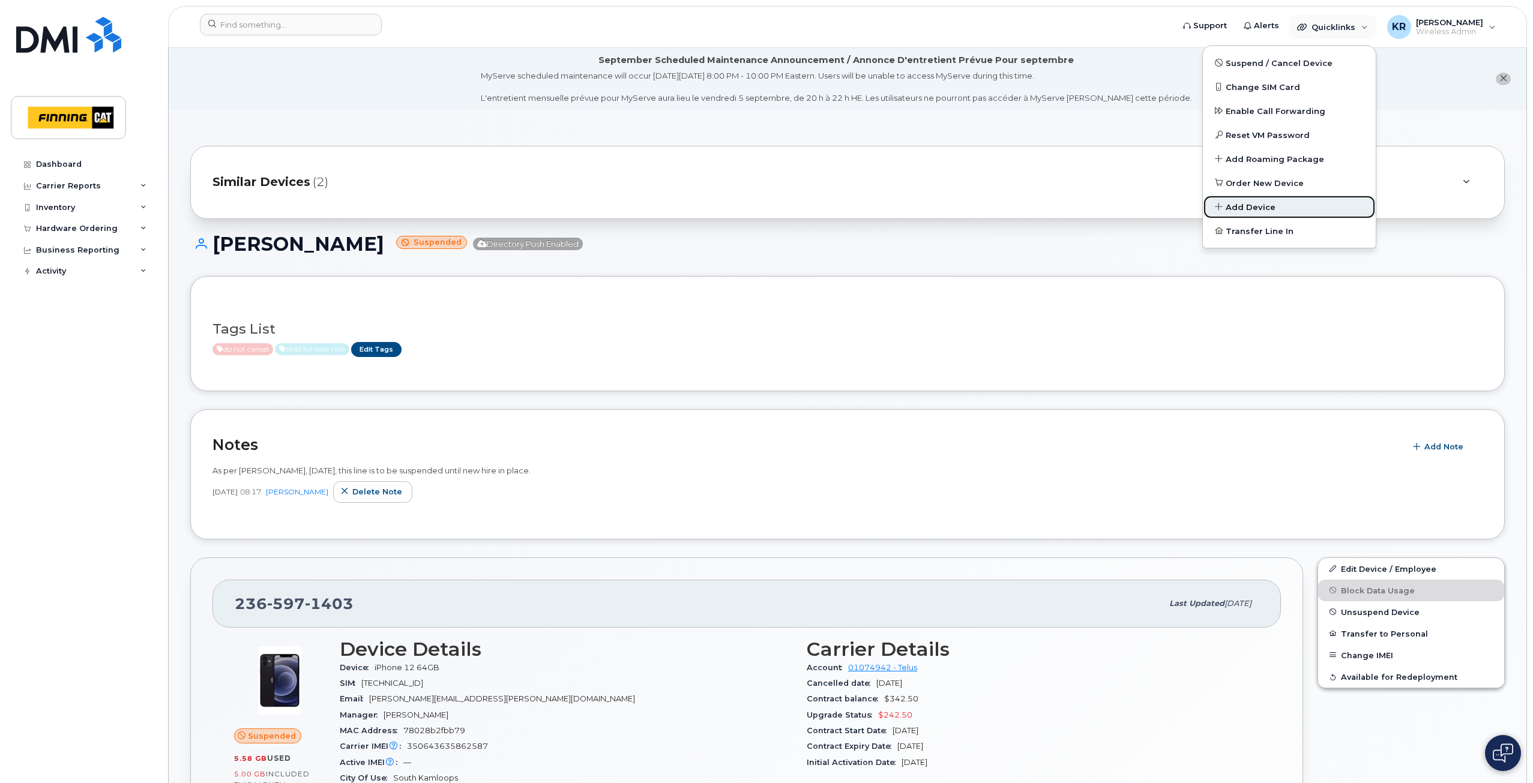
click at [1262, 210] on span "Add Device" at bounding box center [1251, 208] width 50 height 12
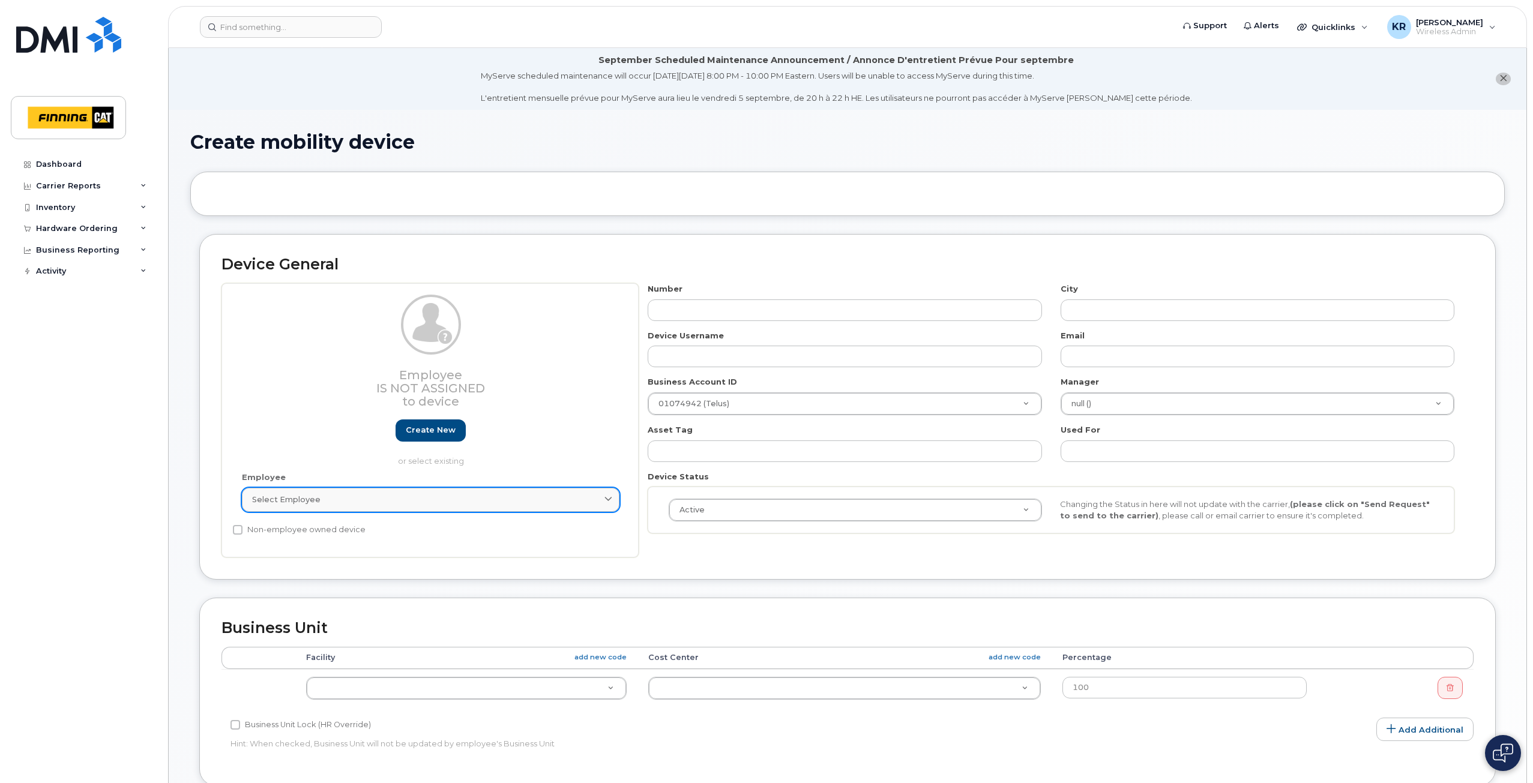
click at [316, 500] on span "Select employee" at bounding box center [286, 499] width 68 height 11
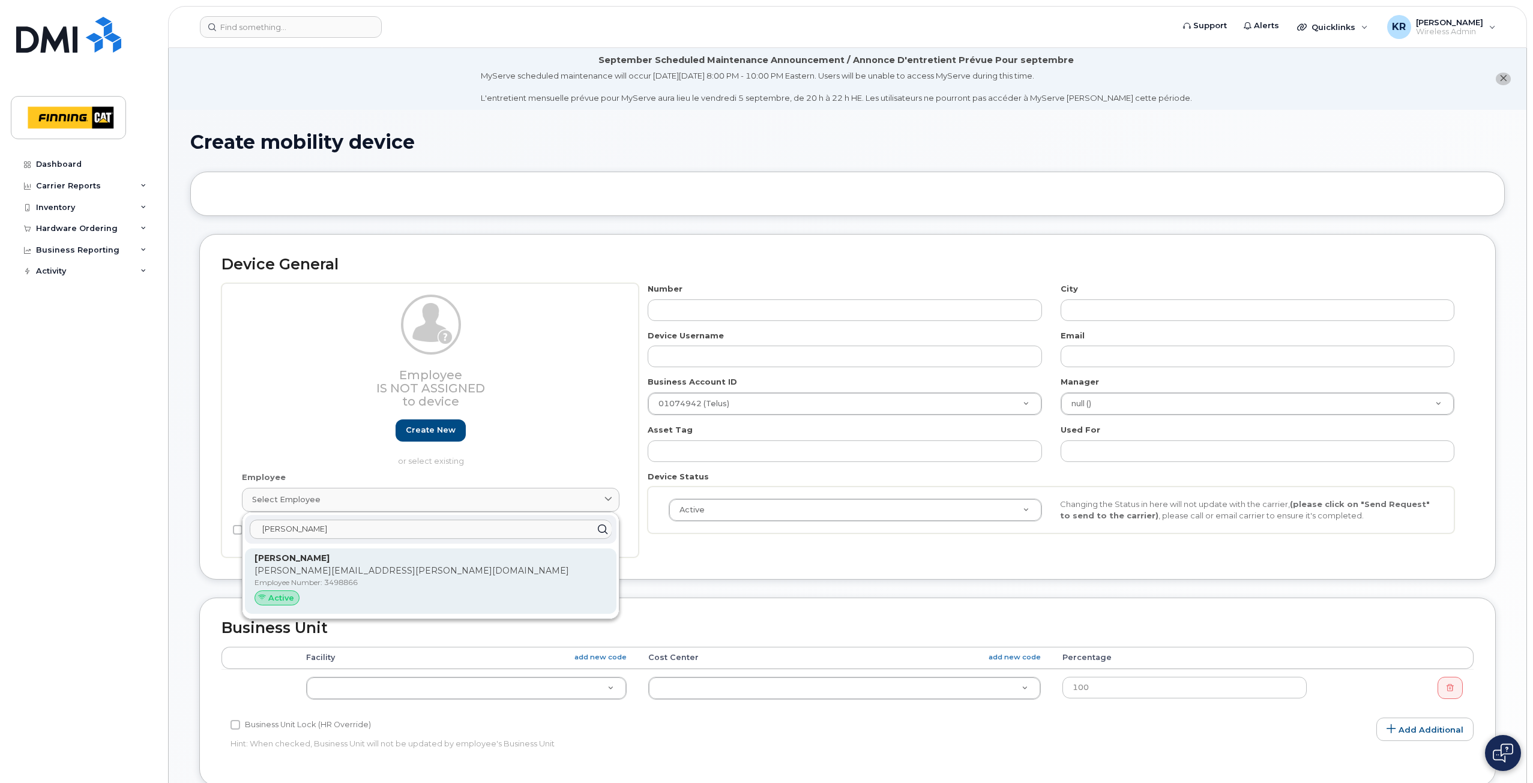
type input "[PERSON_NAME]"
click at [316, 573] on p "[PERSON_NAME][EMAIL_ADDRESS][PERSON_NAME][DOMAIN_NAME]" at bounding box center [430, 571] width 352 height 13
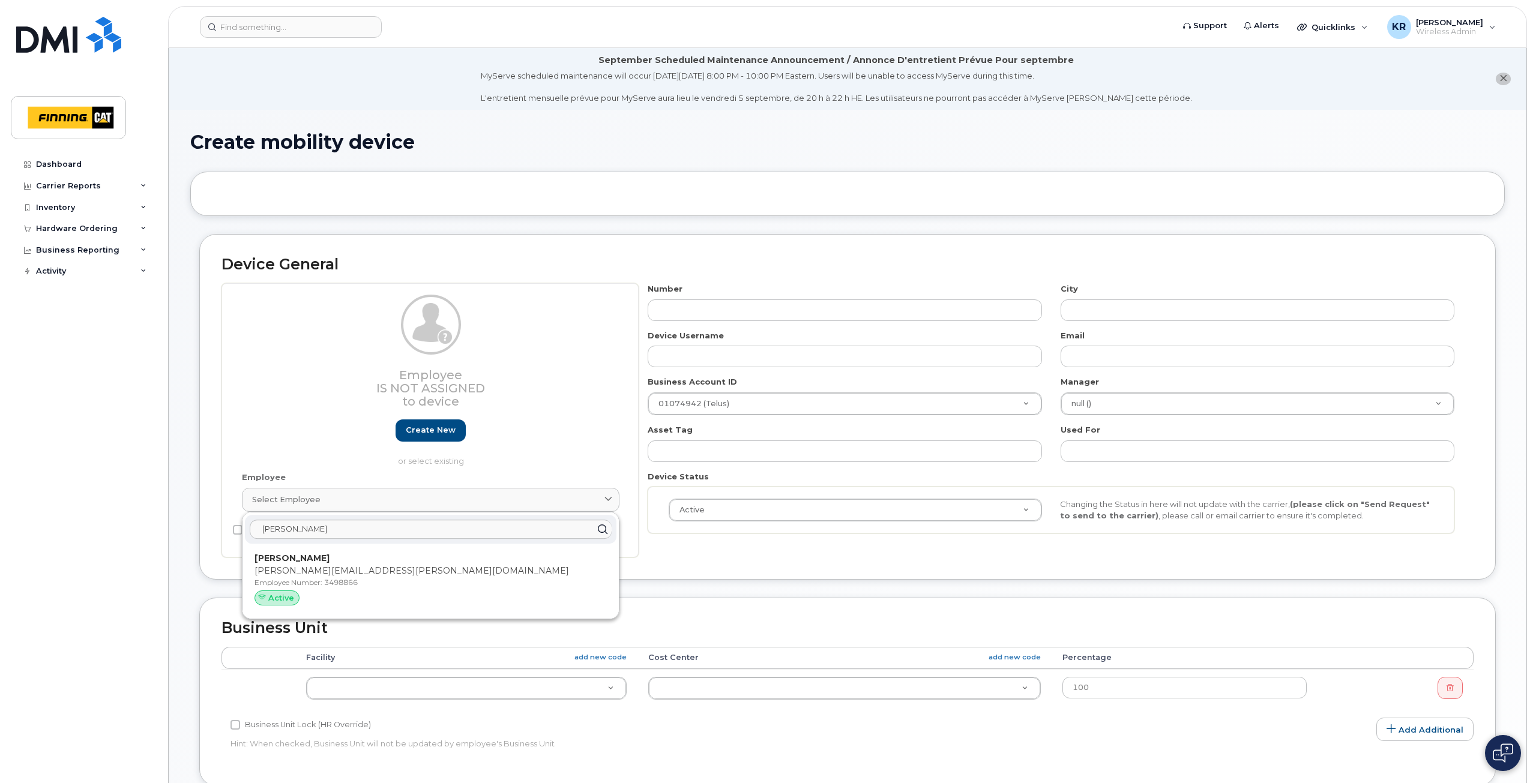
type input "3498866"
type input "[PERSON_NAME]"
type input "[PERSON_NAME][EMAIL_ADDRESS][PERSON_NAME][DOMAIN_NAME]"
type input "34136"
type input "34293"
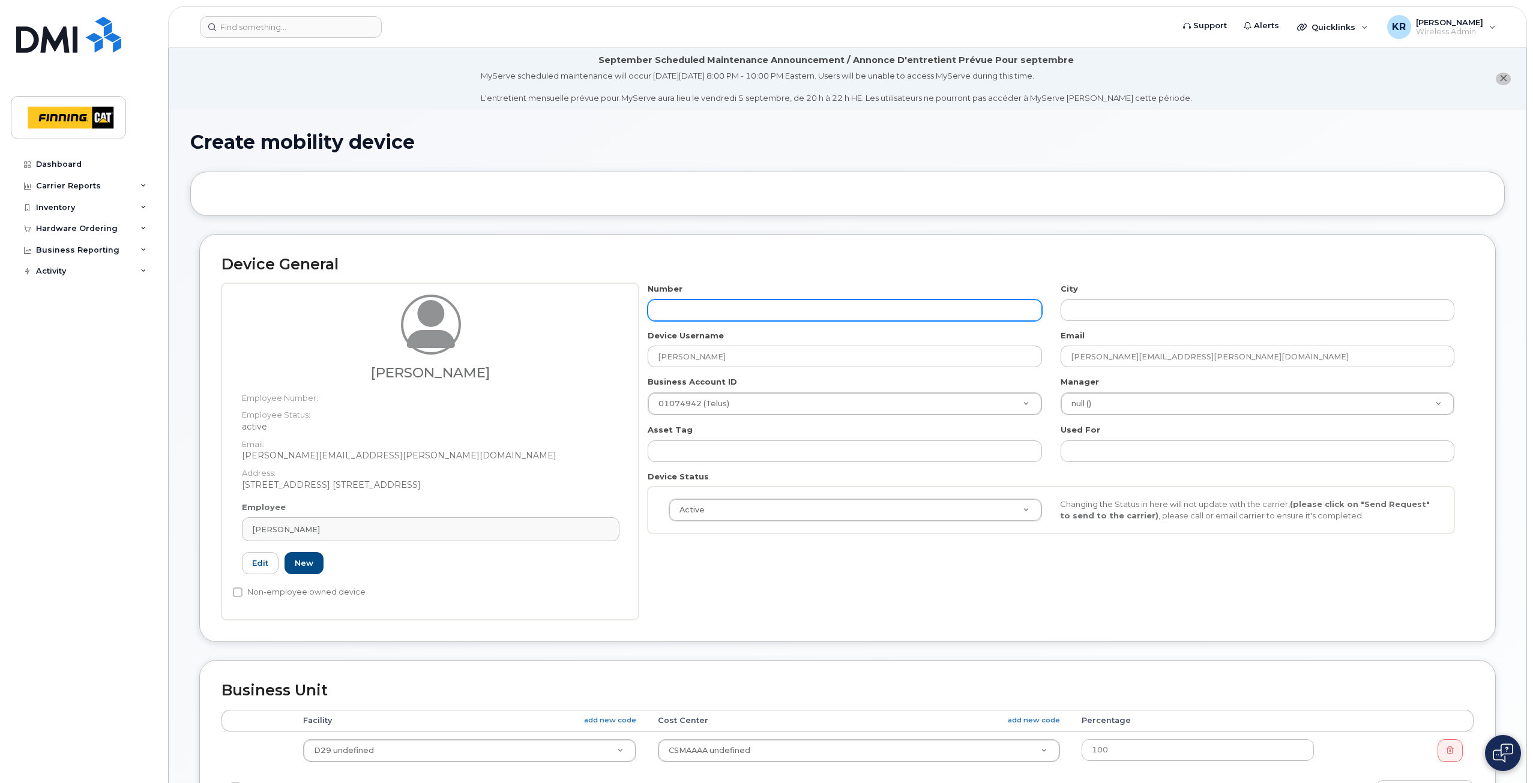
click at [743, 311] on input "text" at bounding box center [845, 310] width 394 height 22
type input "587"
type input "?"
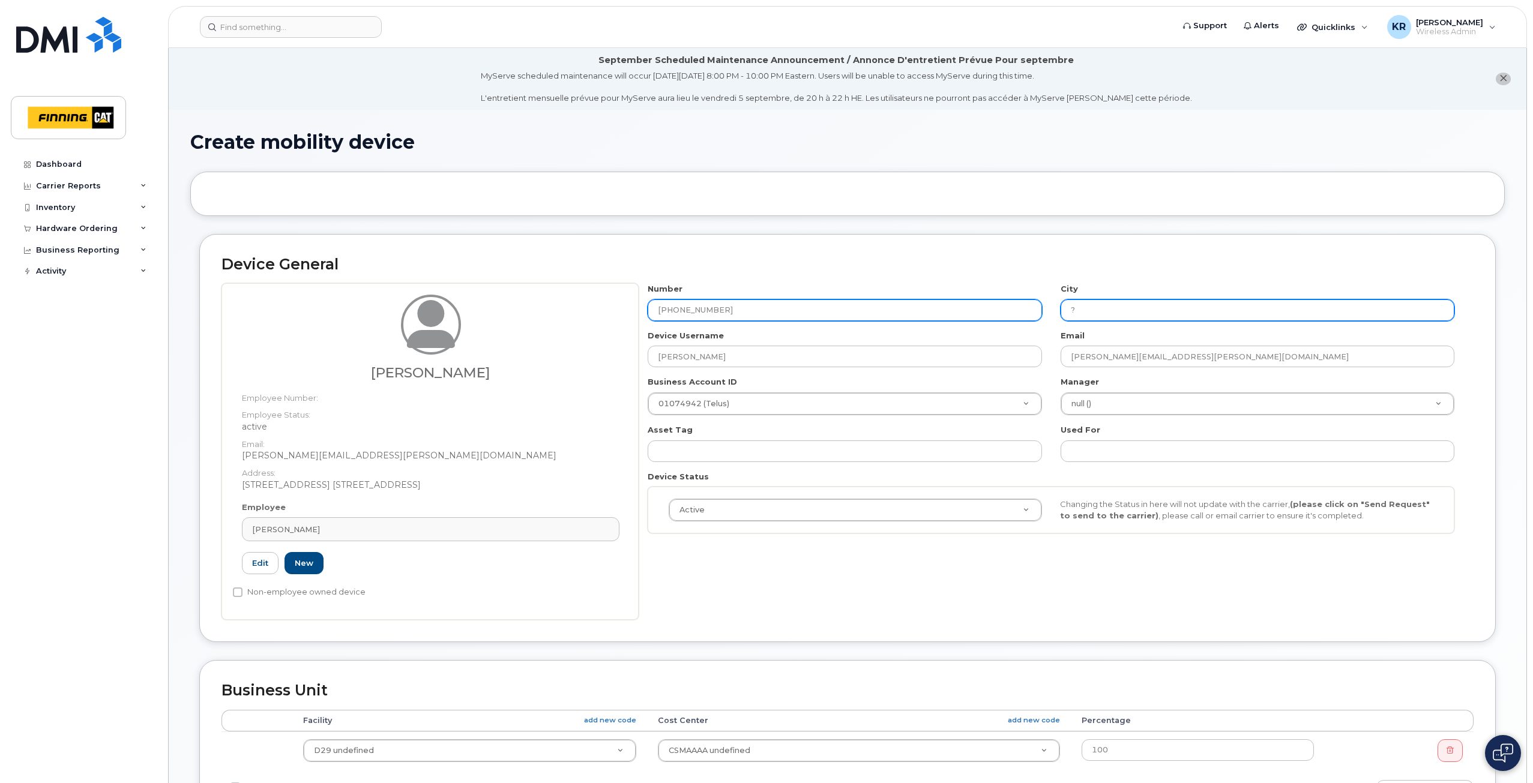
type input "587-588-7099"
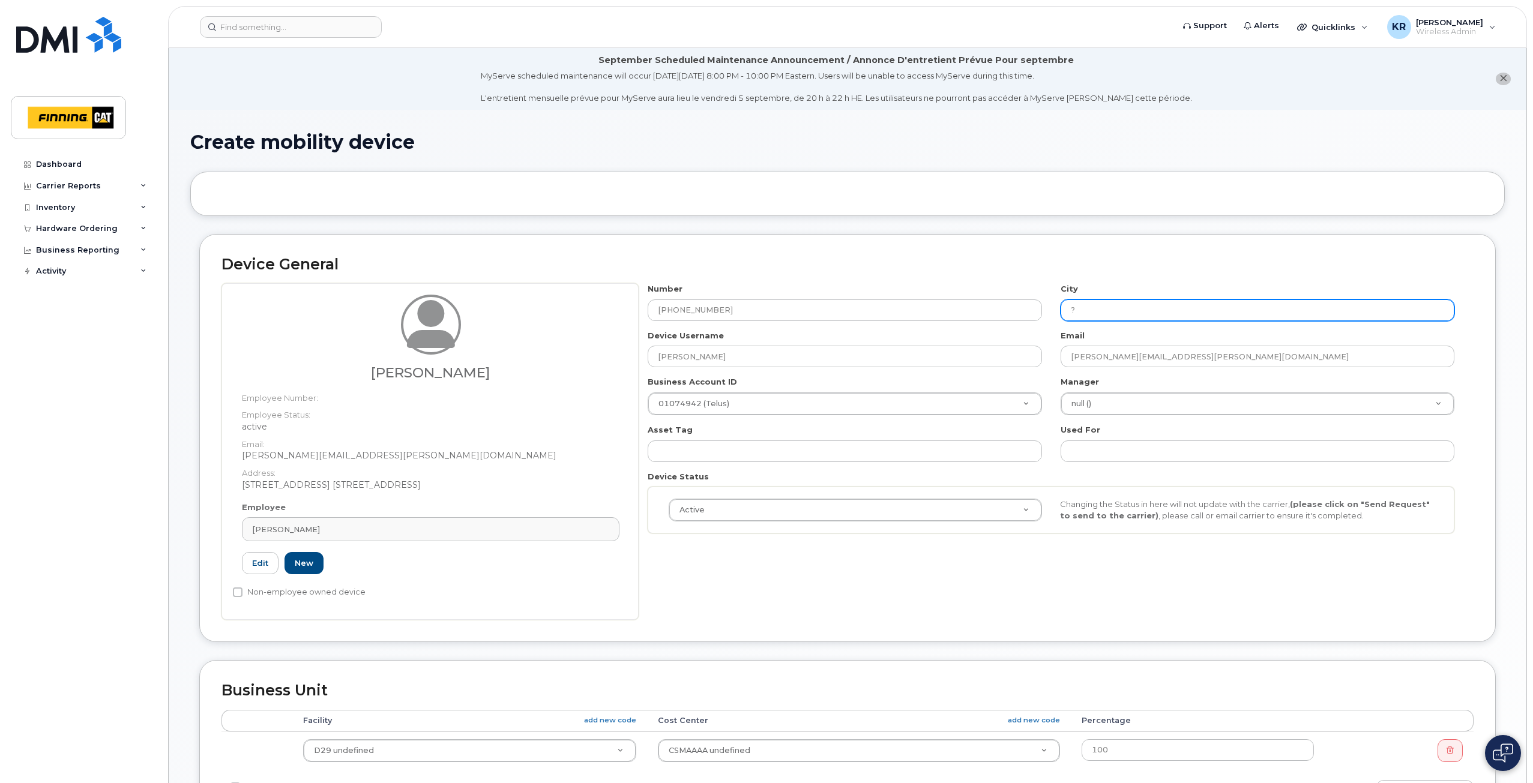
click at [1094, 302] on input "?" at bounding box center [1257, 310] width 394 height 22
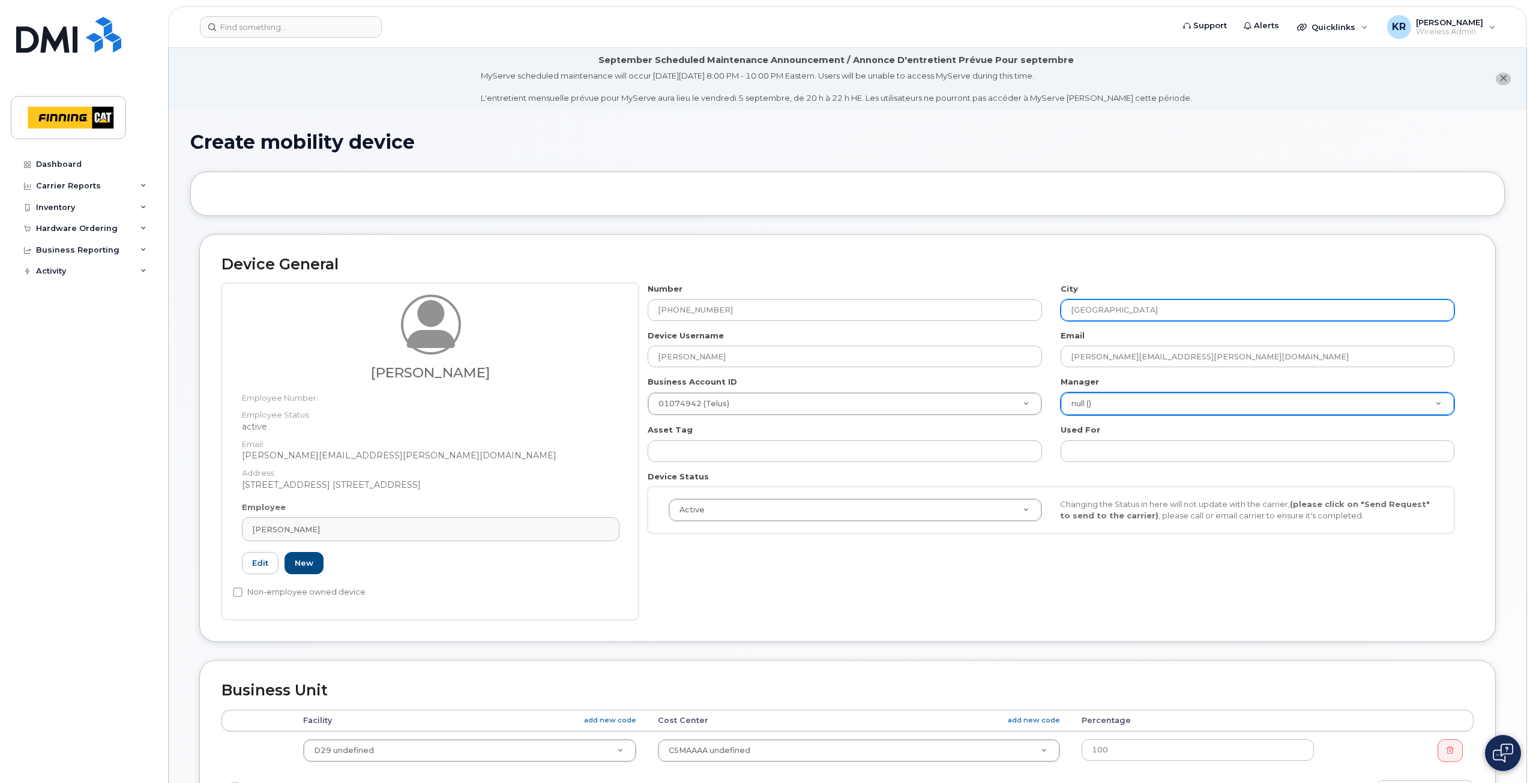
type input "[GEOGRAPHIC_DATA]"
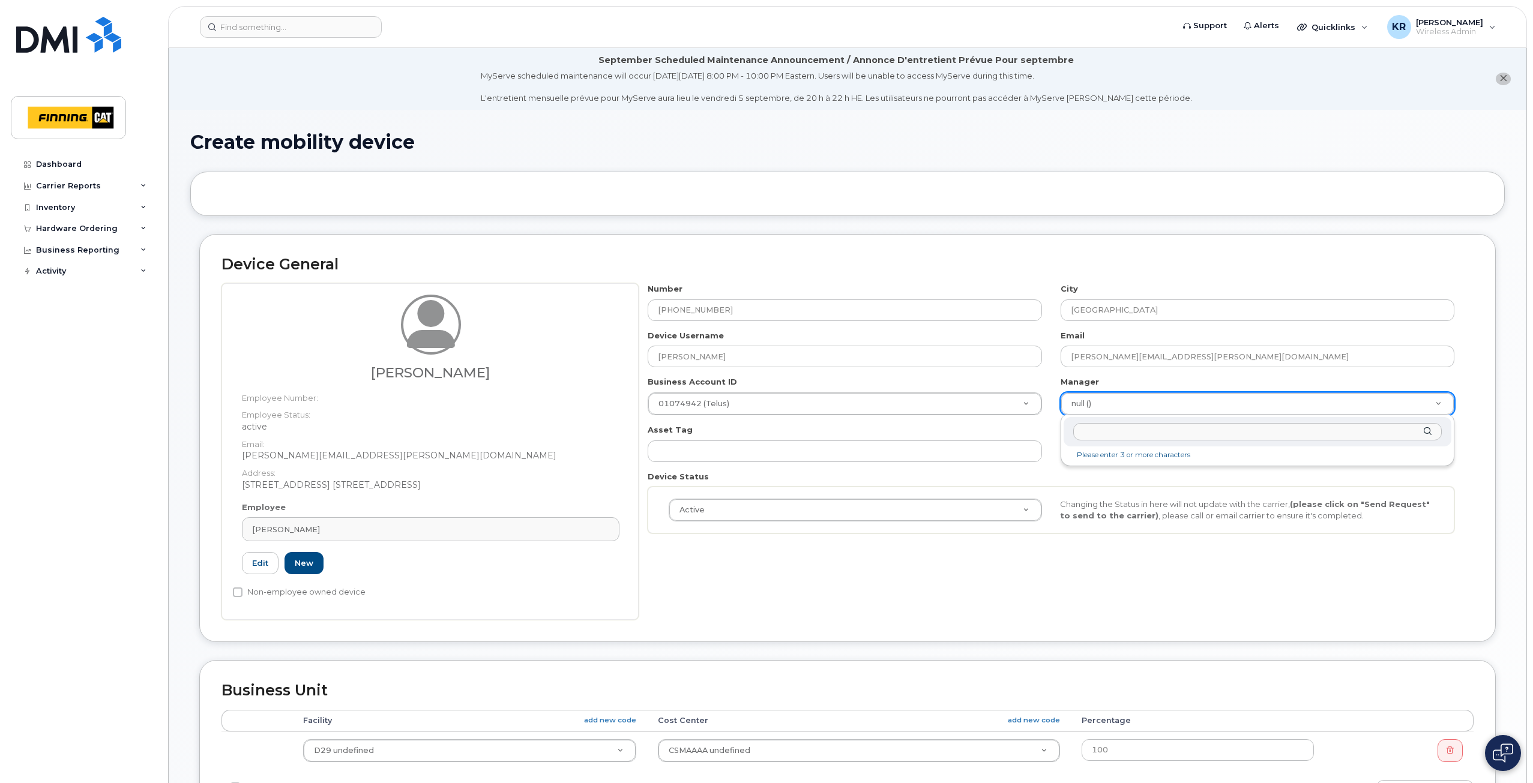
click at [1113, 436] on input "text" at bounding box center [1257, 431] width 369 height 17
type input "brad sew"
type input "62493"
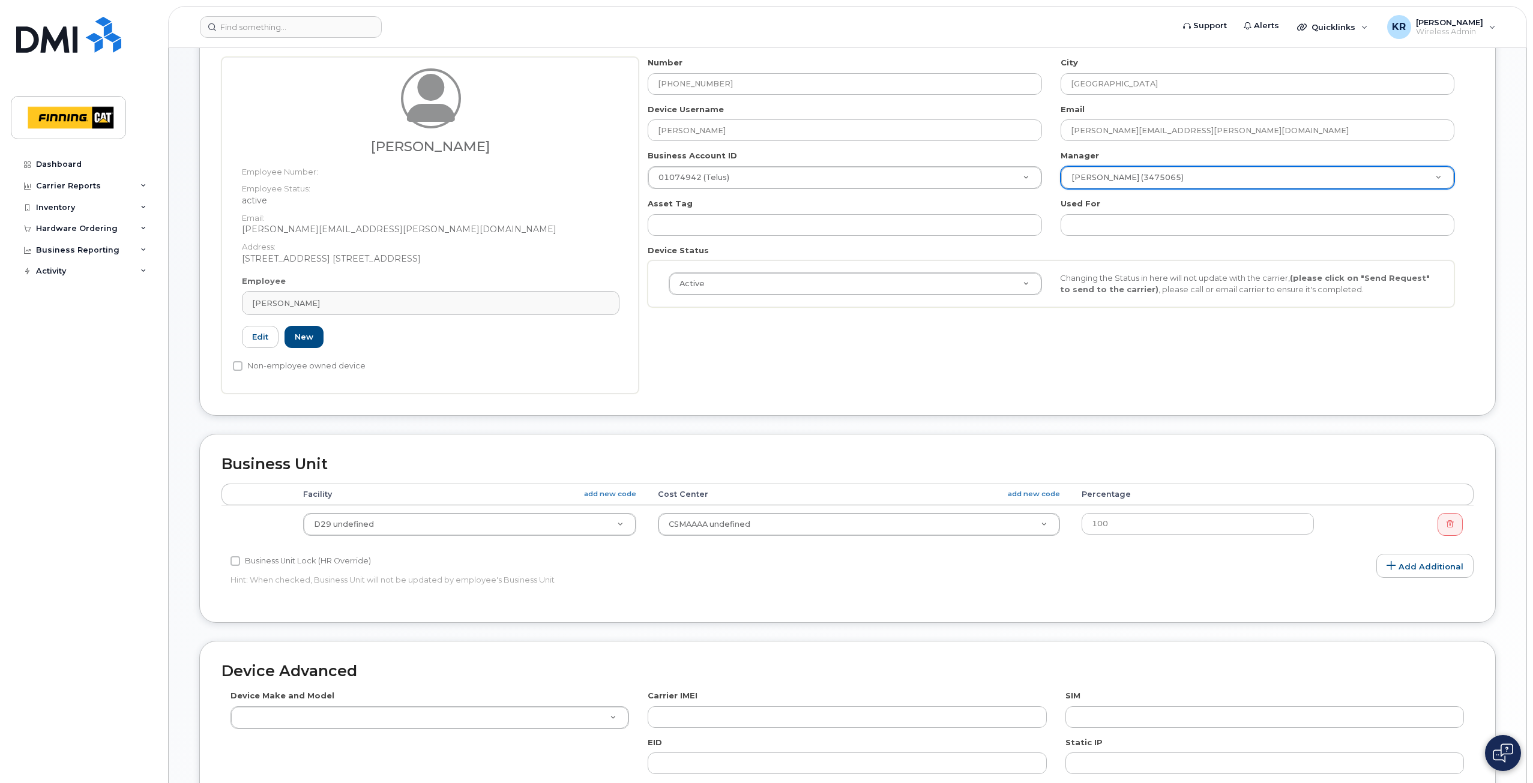
scroll to position [240, 0]
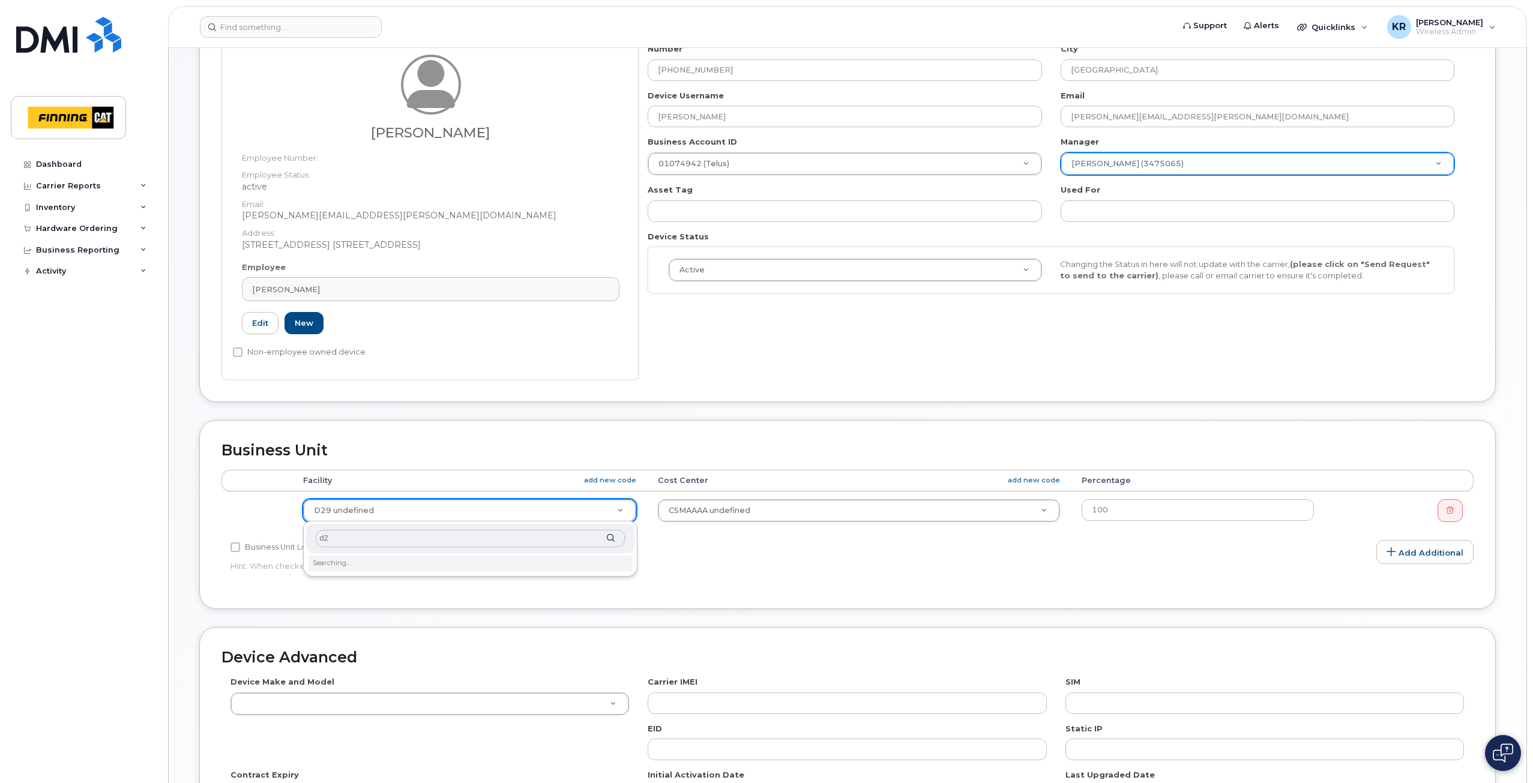
type input "d29"
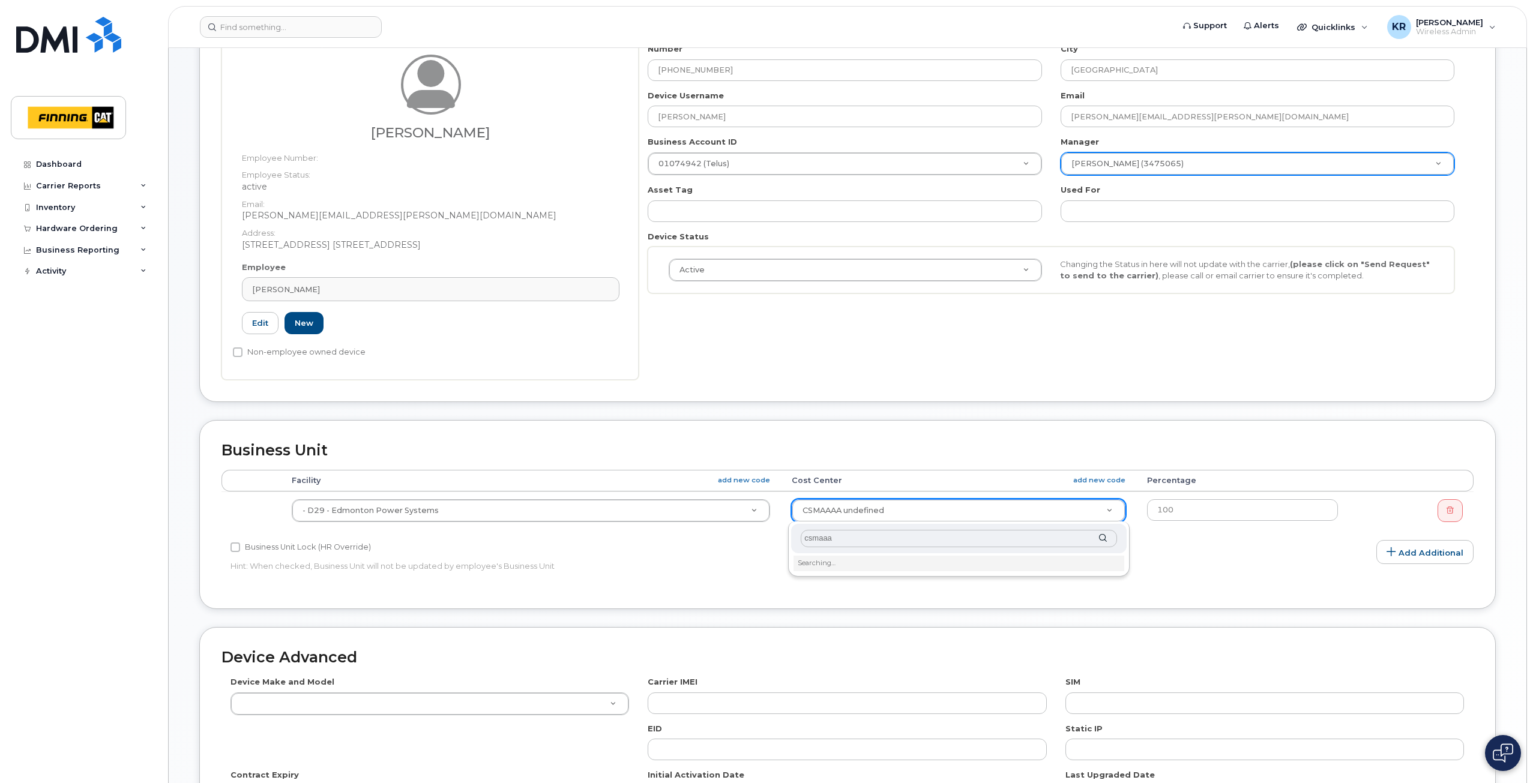
type input "csmaaaa"
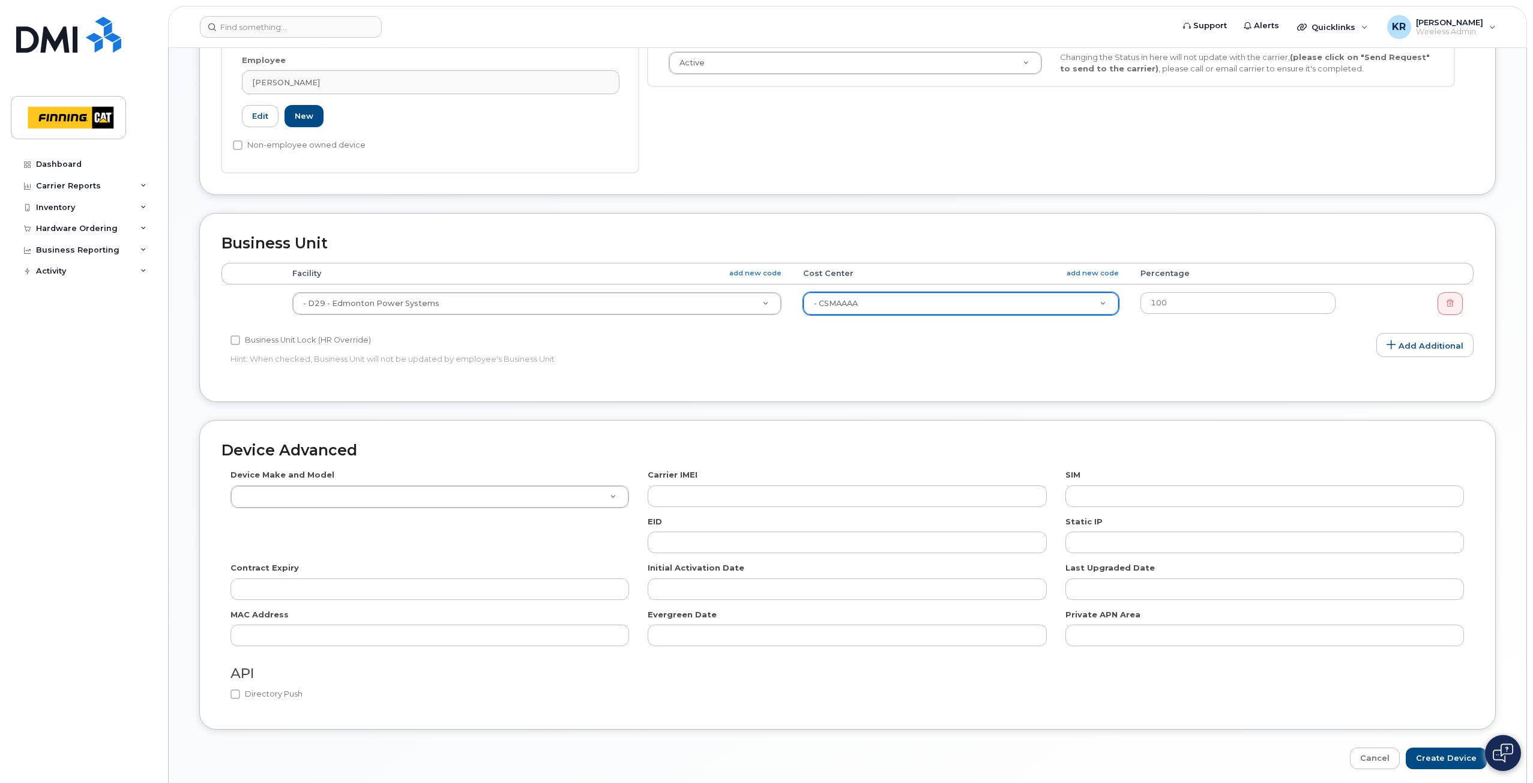
scroll to position [480, 0]
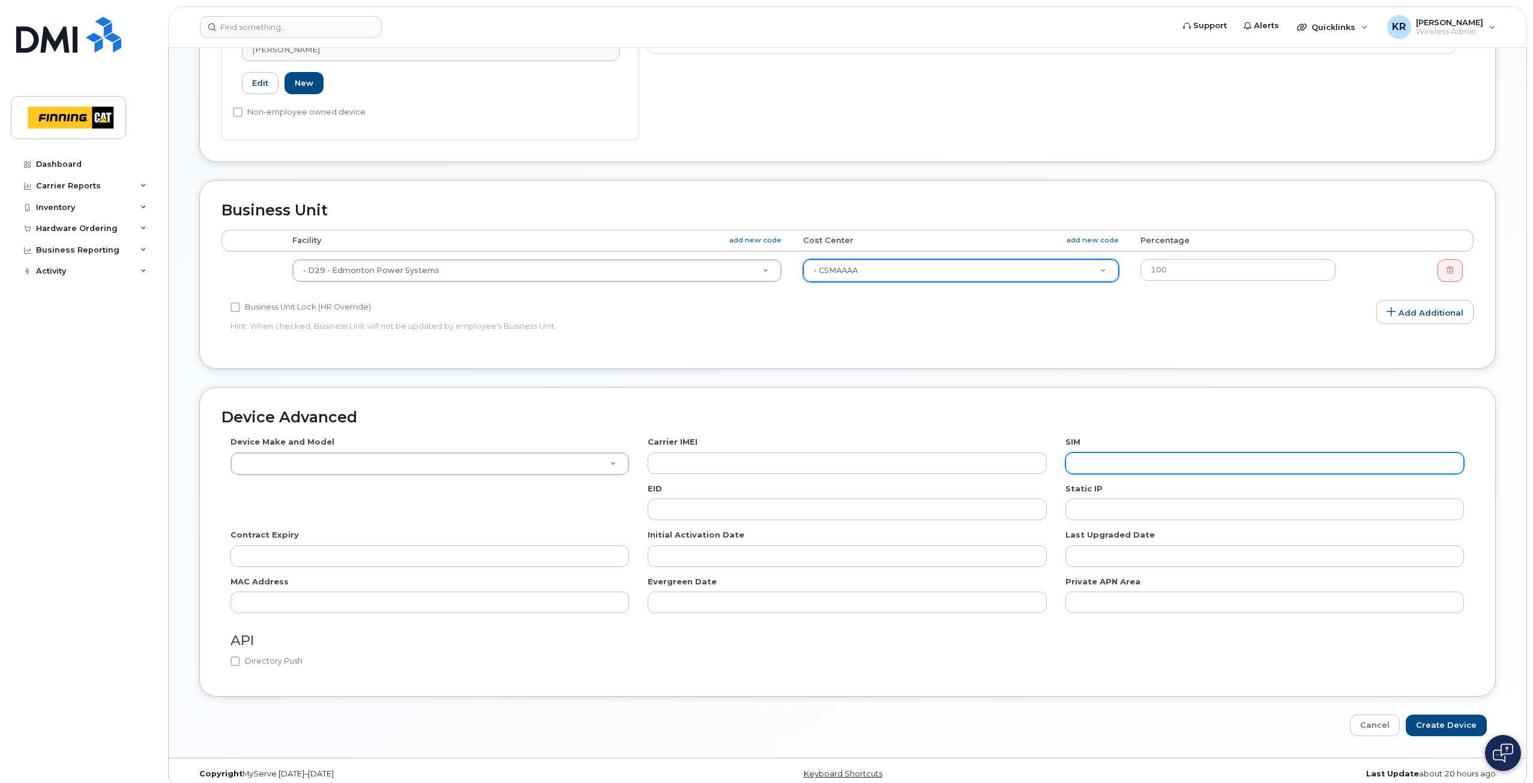
click at [1104, 460] on input "text" at bounding box center [1264, 464] width 399 height 22
click at [1307, 461] on input "text" at bounding box center [1264, 464] width 399 height 22
paste input "[TECHNICAL_ID]"
type input "[TECHNICAL_ID]"
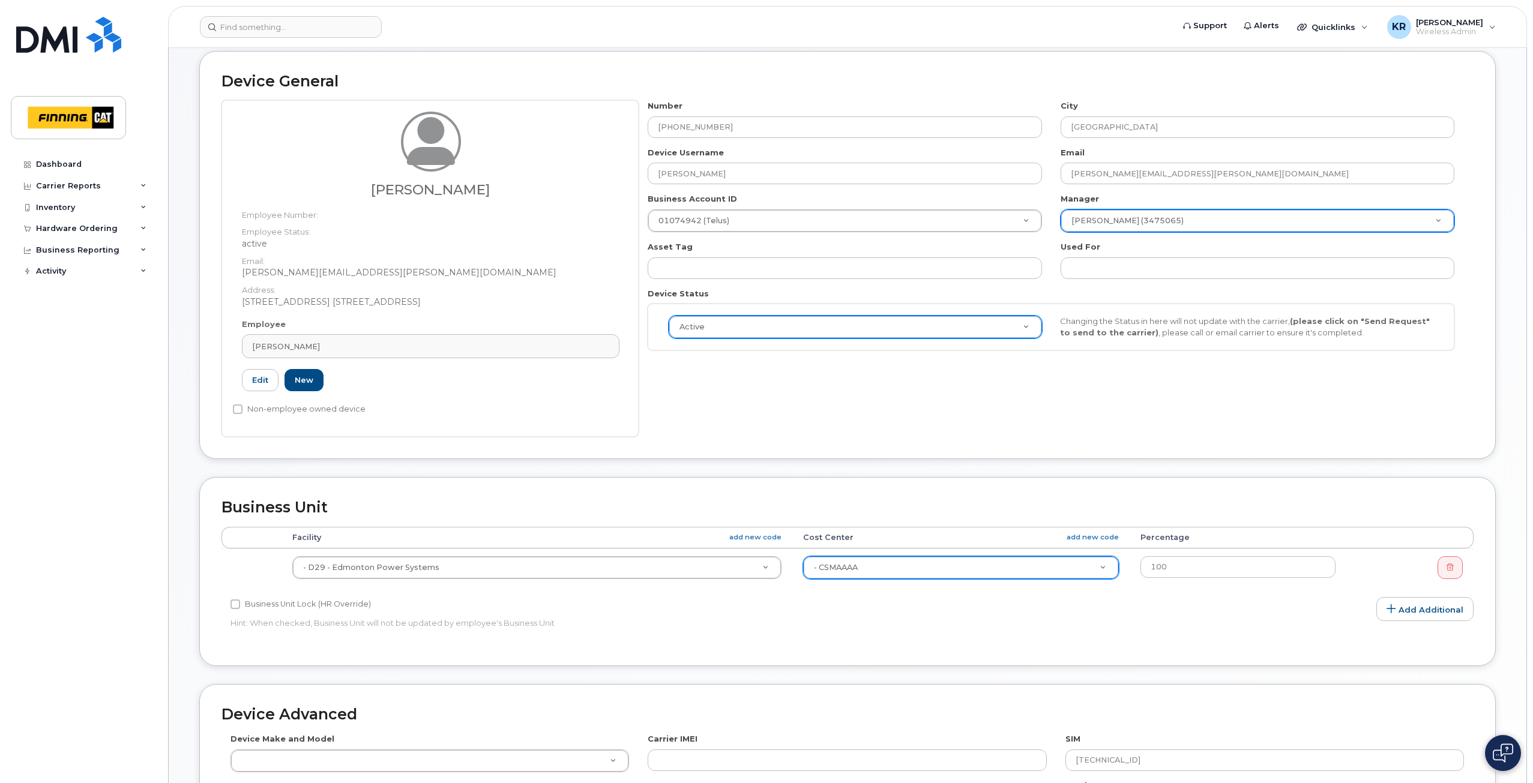
scroll to position [180, 0]
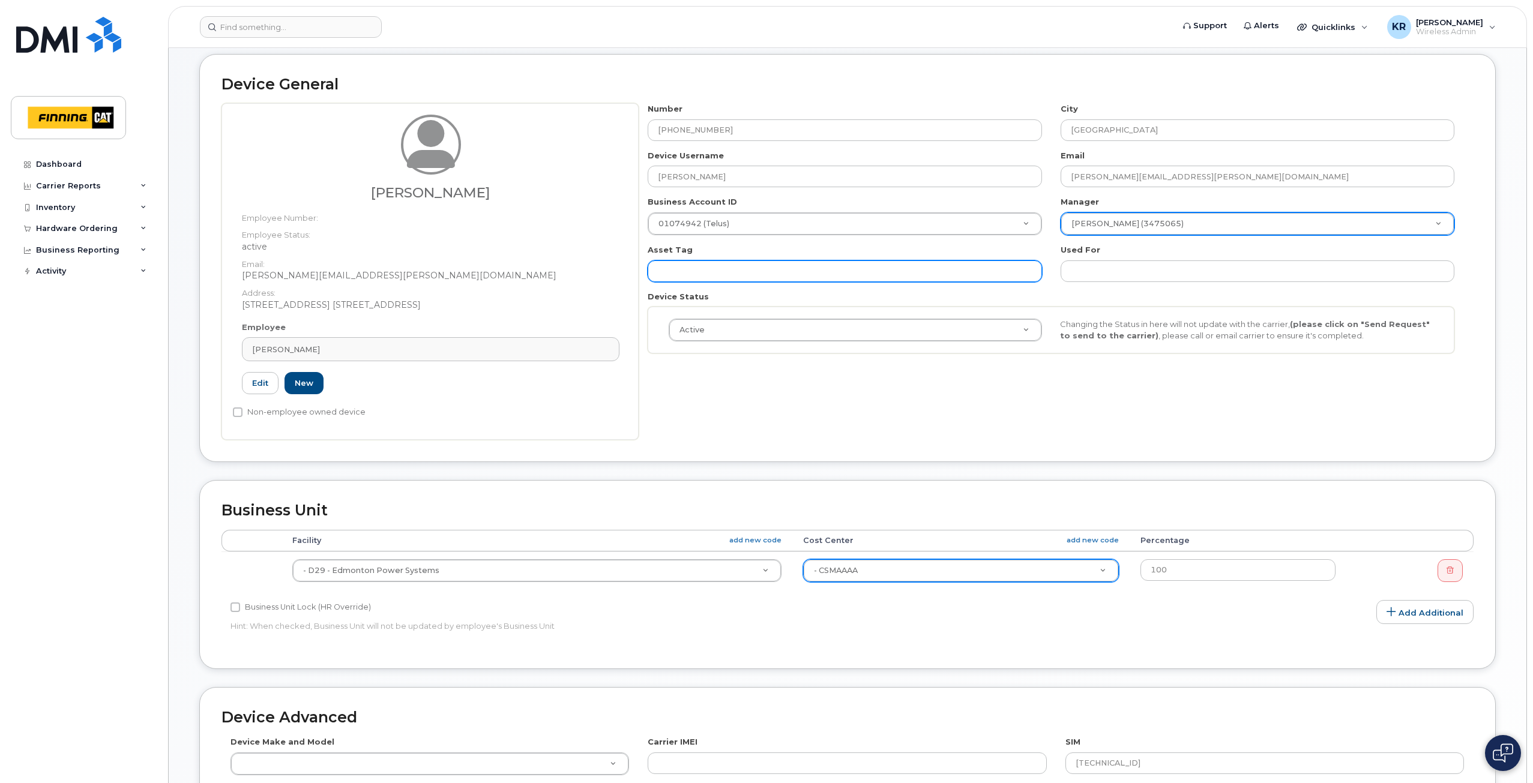
click at [712, 271] on input "text" at bounding box center [845, 271] width 394 height 22
paste input "CA-4WNVC54"
type input "CA-4WNVC54"
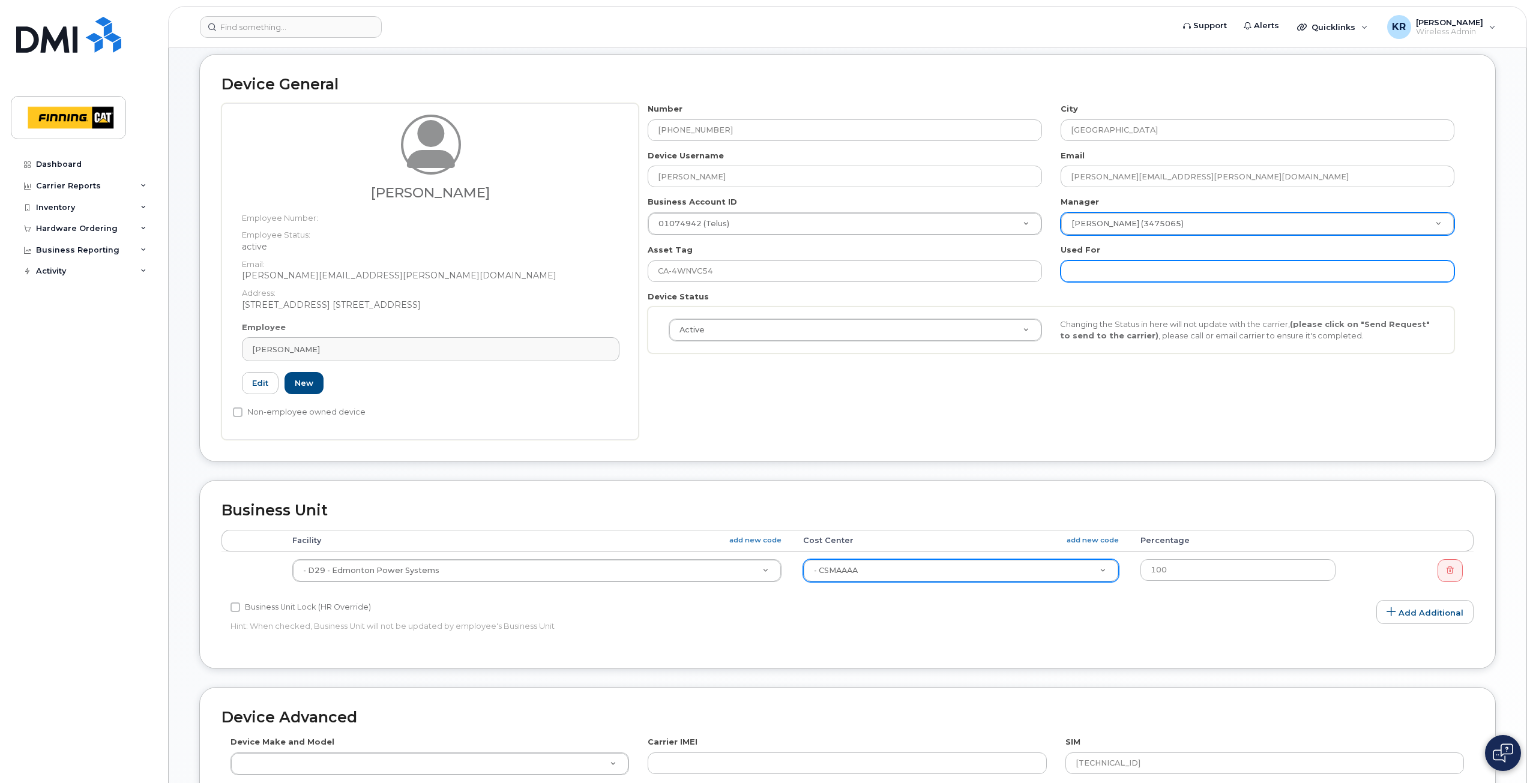
click at [1103, 267] on input "text" at bounding box center [1257, 271] width 394 height 22
paste input "CA-4WNVC54"
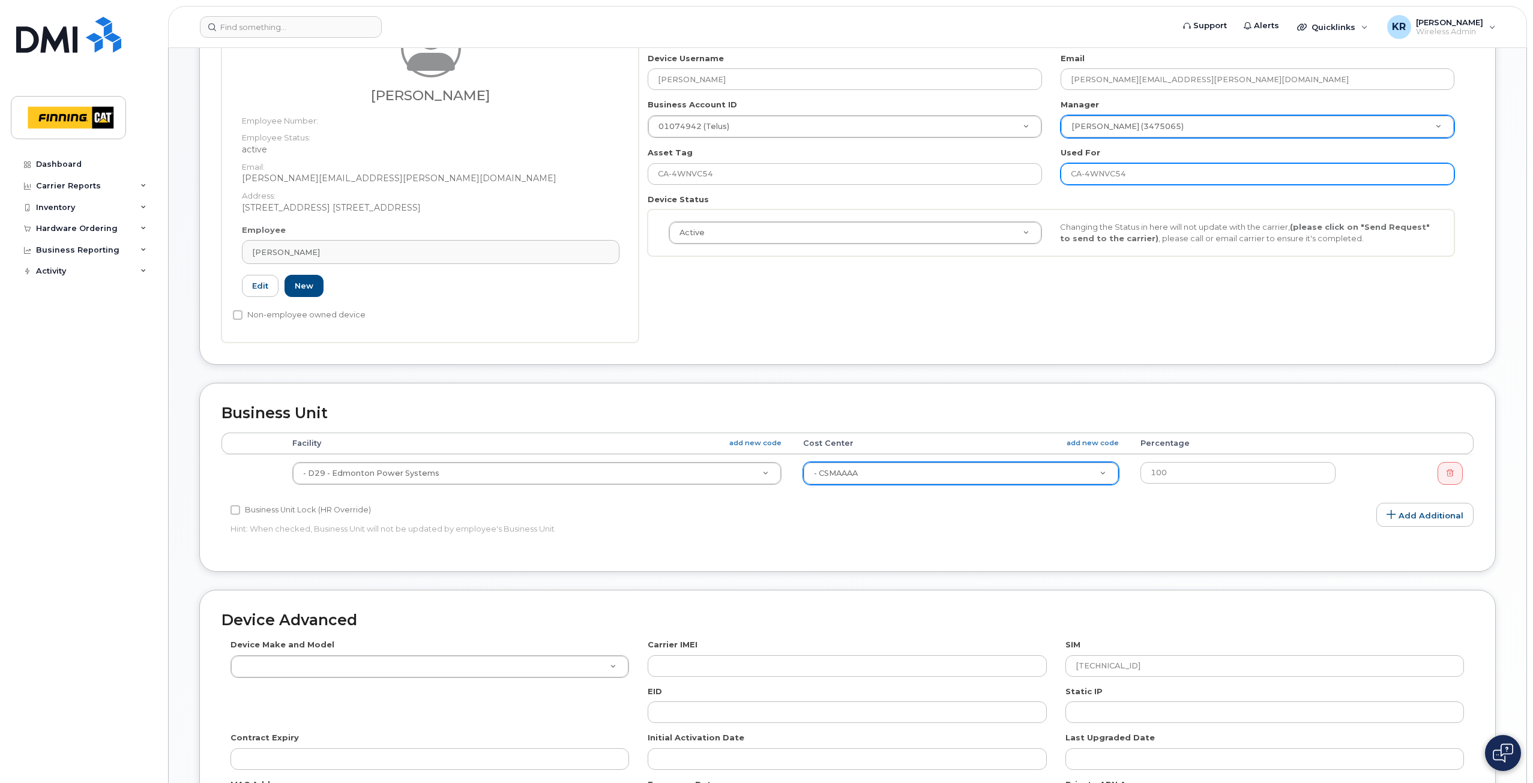
scroll to position [360, 0]
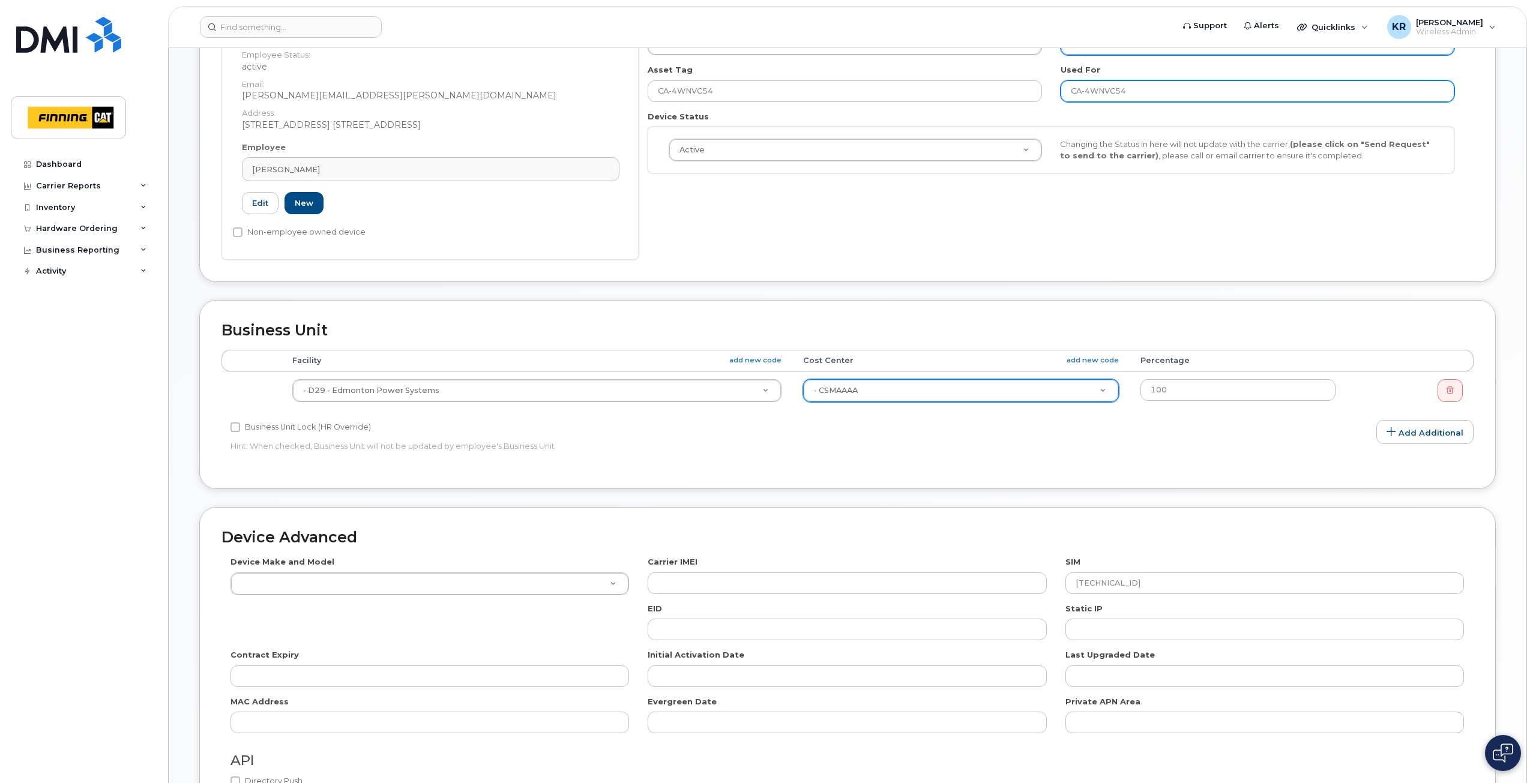
type input "CA-4WNVC54"
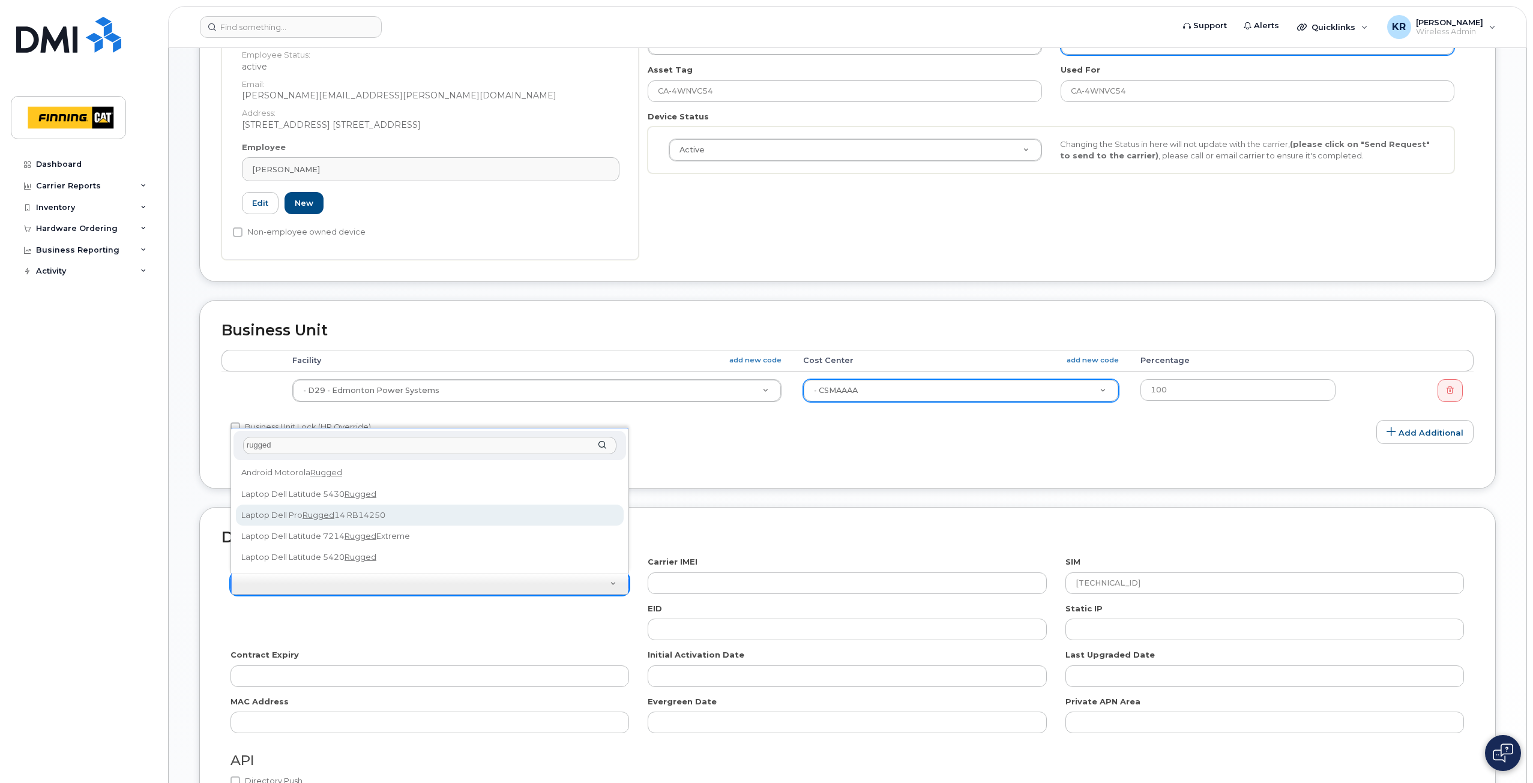
type input "rugged"
select select "2895"
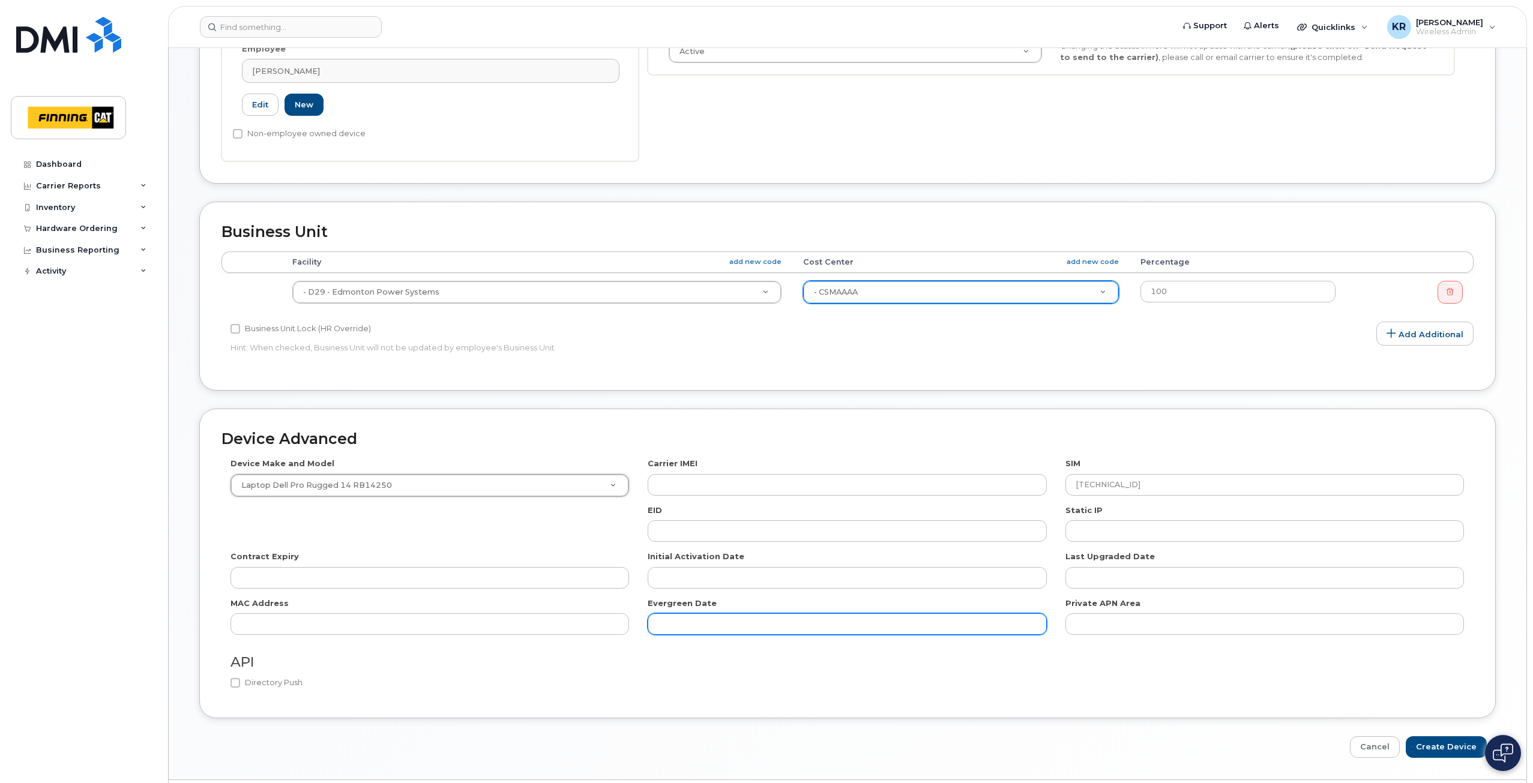
scroll to position [493, 0]
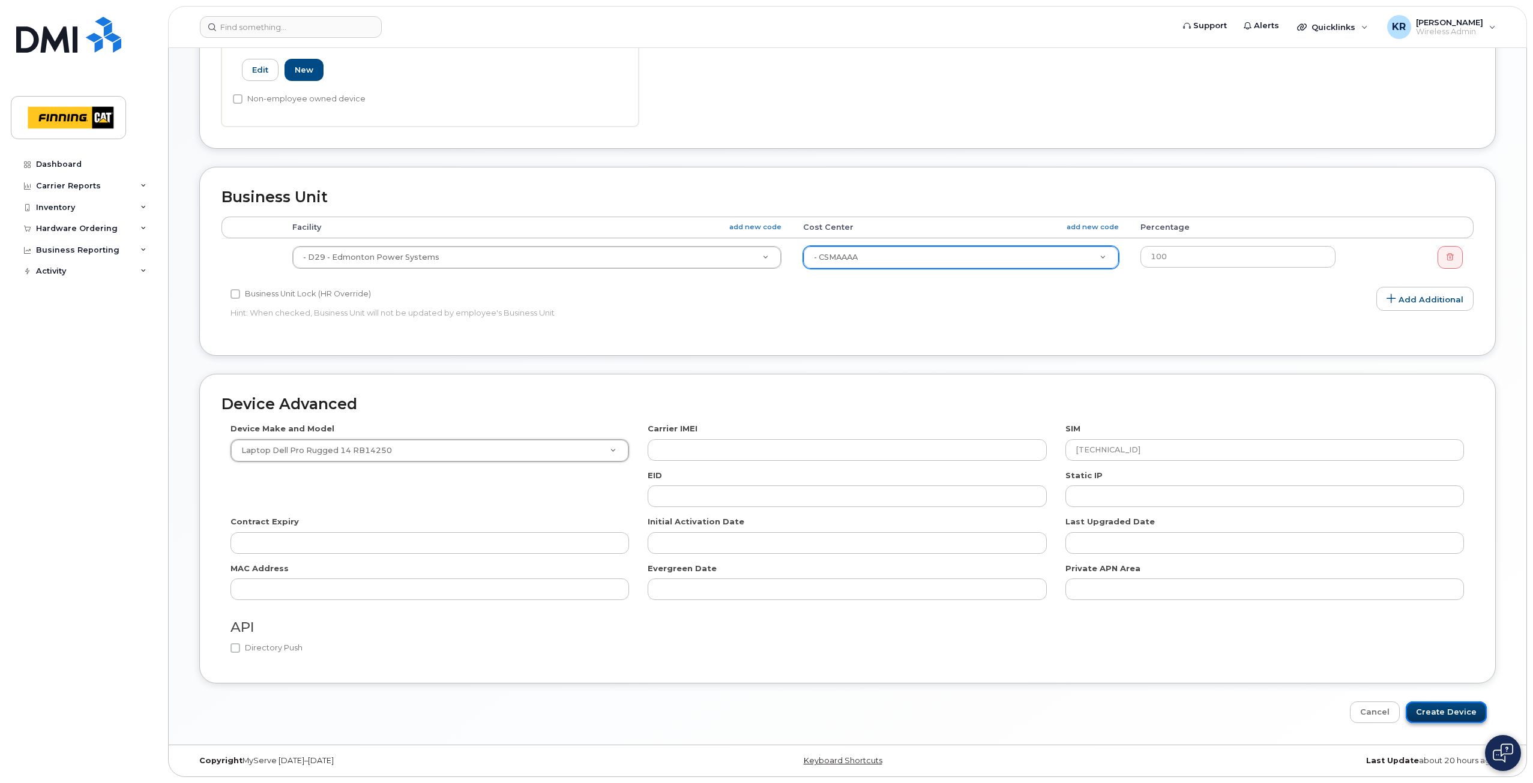
click at [1445, 709] on input "Create Device" at bounding box center [1446, 713] width 81 height 22
type input "Saving..."
